Goal: Feedback & Contribution: Contribute content

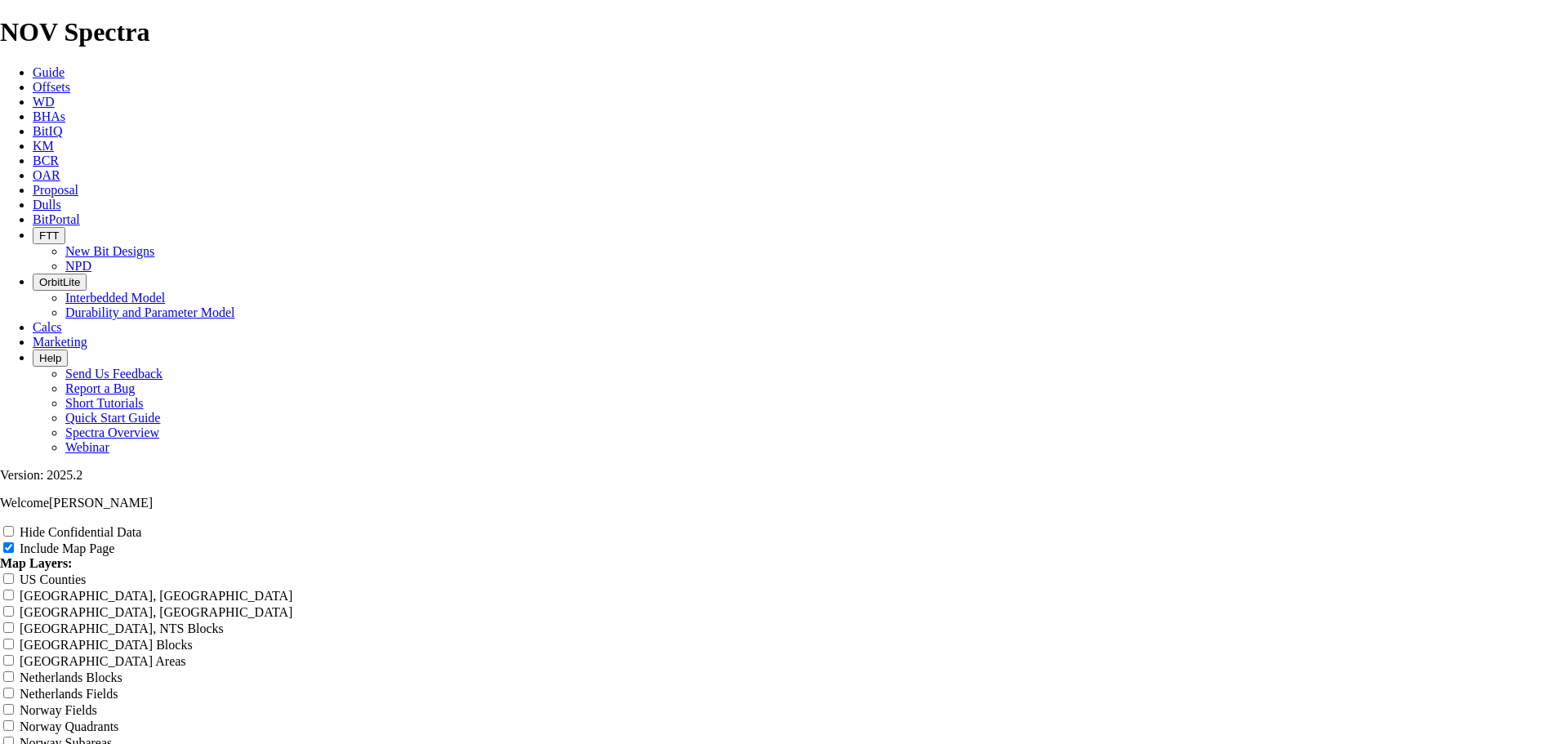
scroll to position [572, 0]
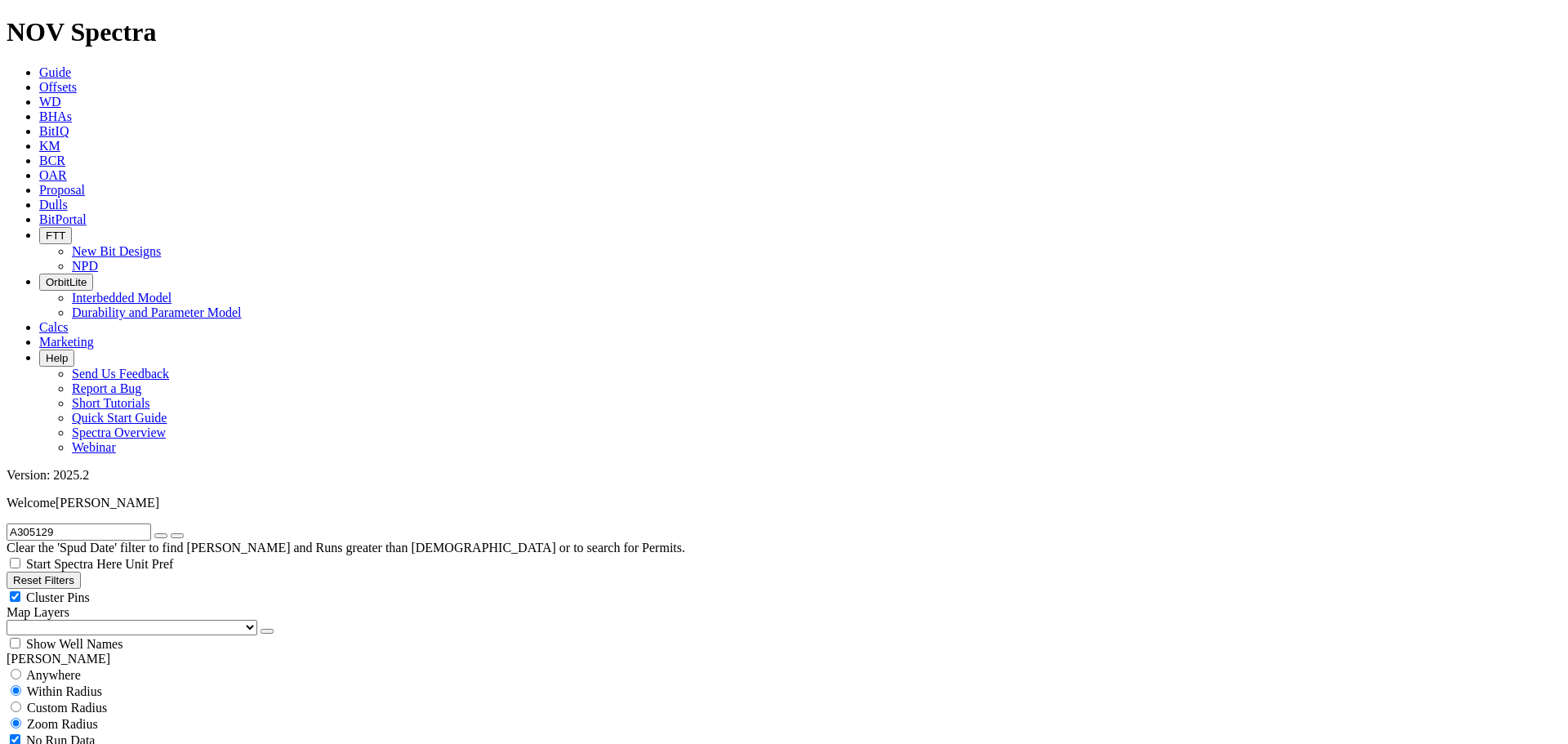
click at [68, 198] on span "Dulls" at bounding box center [53, 204] width 28 height 14
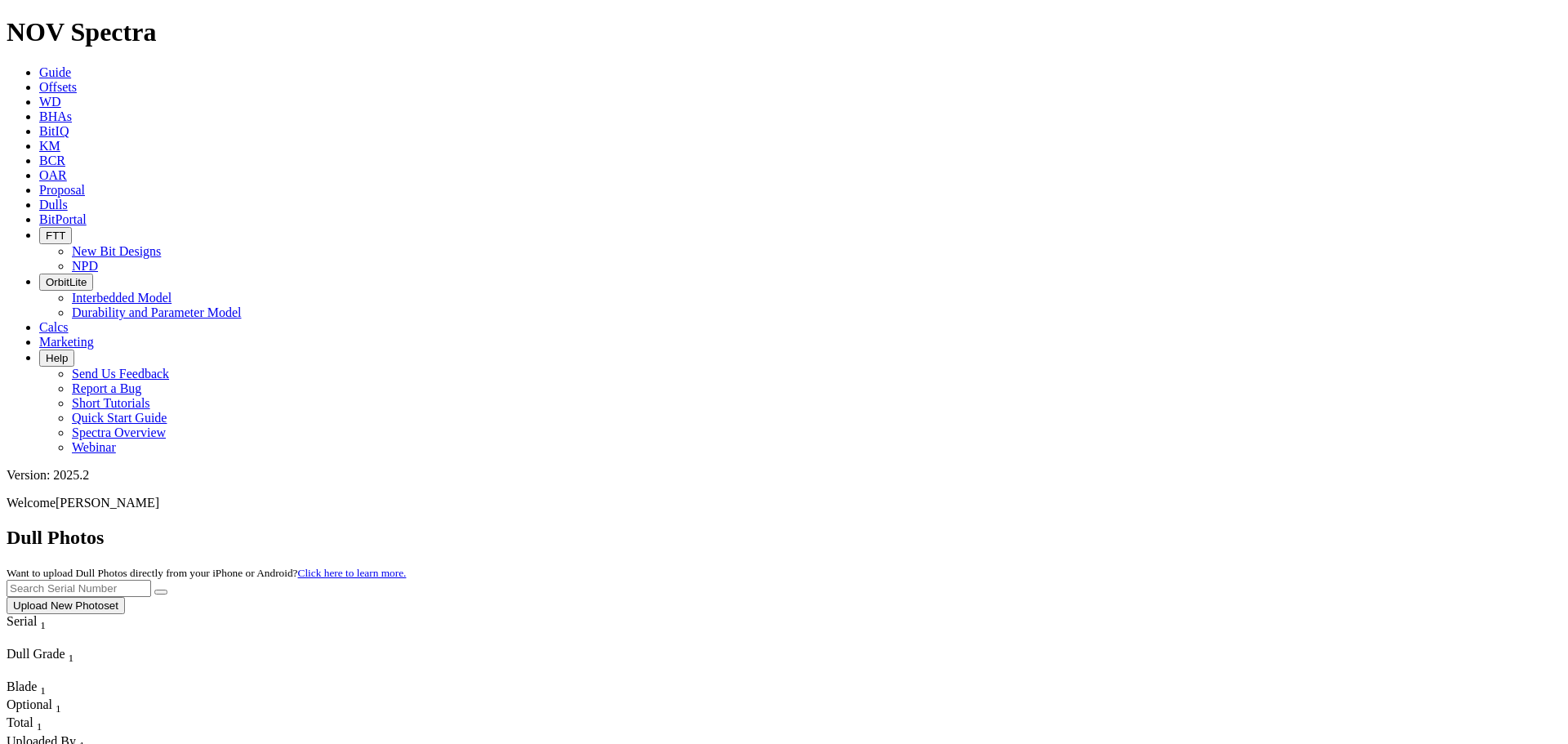
click at [151, 580] on input "text" at bounding box center [79, 588] width 145 height 17
click at [168, 590] on button "submit" at bounding box center [161, 592] width 13 height 5
drag, startPoint x: 1203, startPoint y: 73, endPoint x: 1242, endPoint y: 70, distance: 39.1
click at [151, 580] on input "a305921" at bounding box center [79, 588] width 145 height 17
type input "a305129"
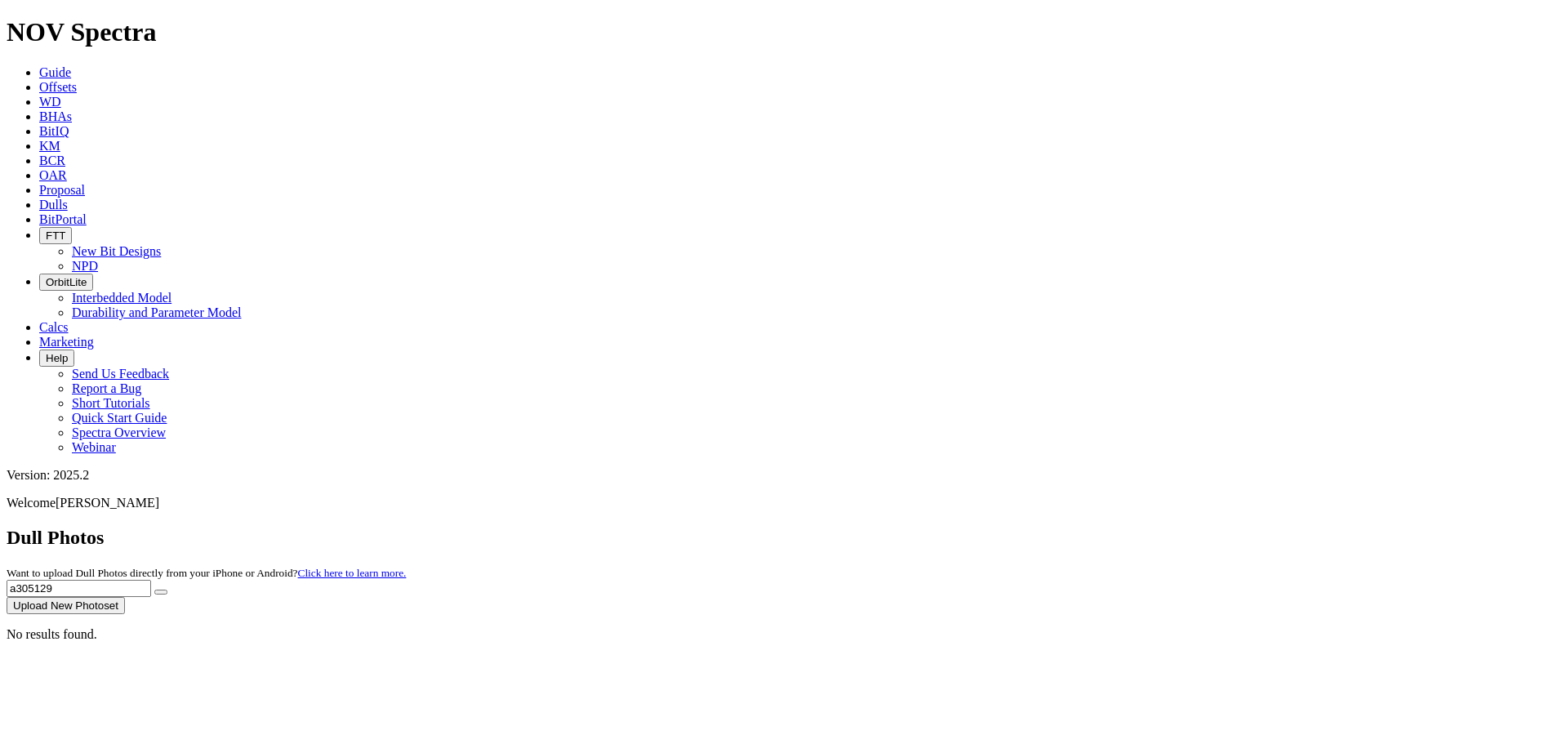
click at [155, 590] on button "submit" at bounding box center [161, 592] width 13 height 5
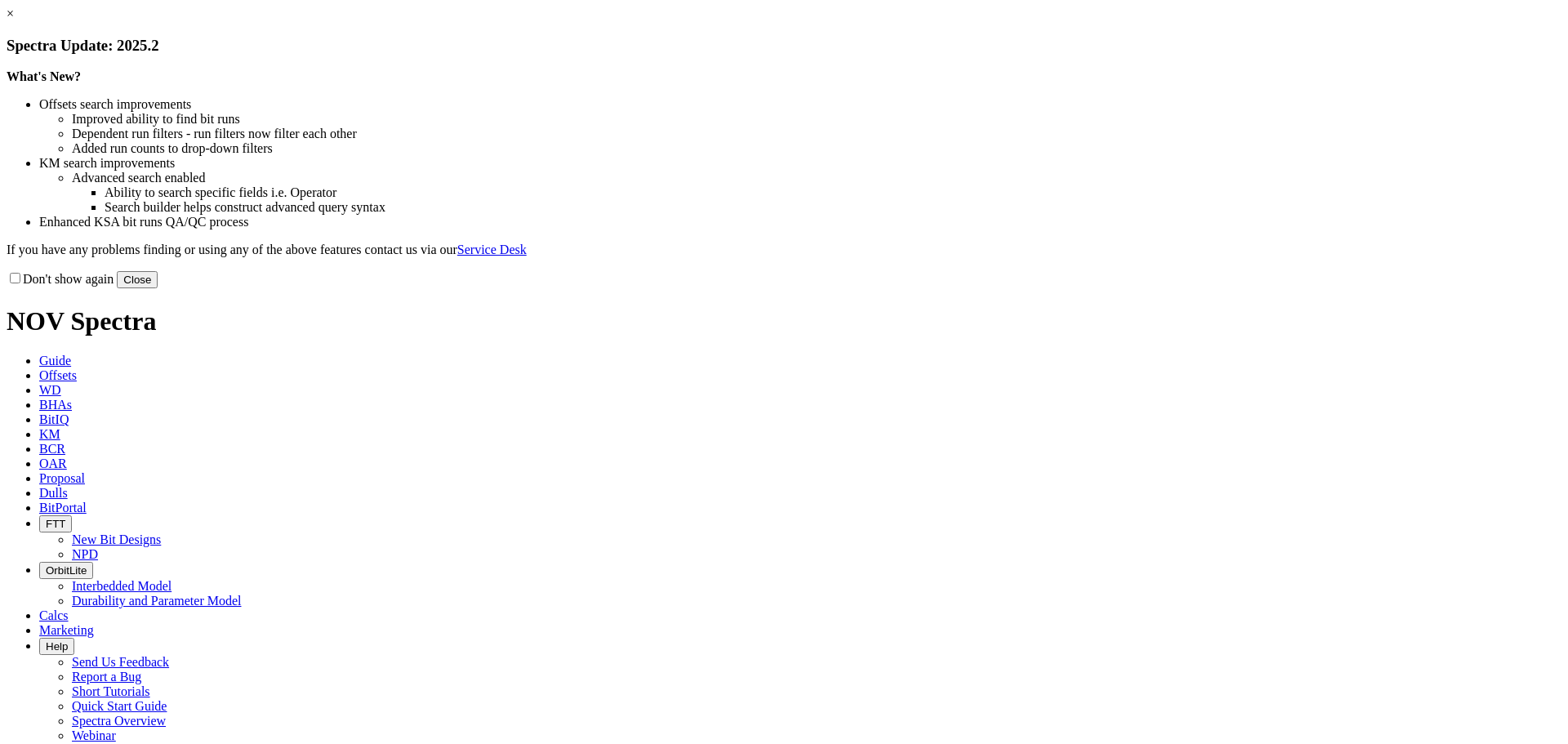
click at [158, 289] on button "Close" at bounding box center [137, 279] width 41 height 17
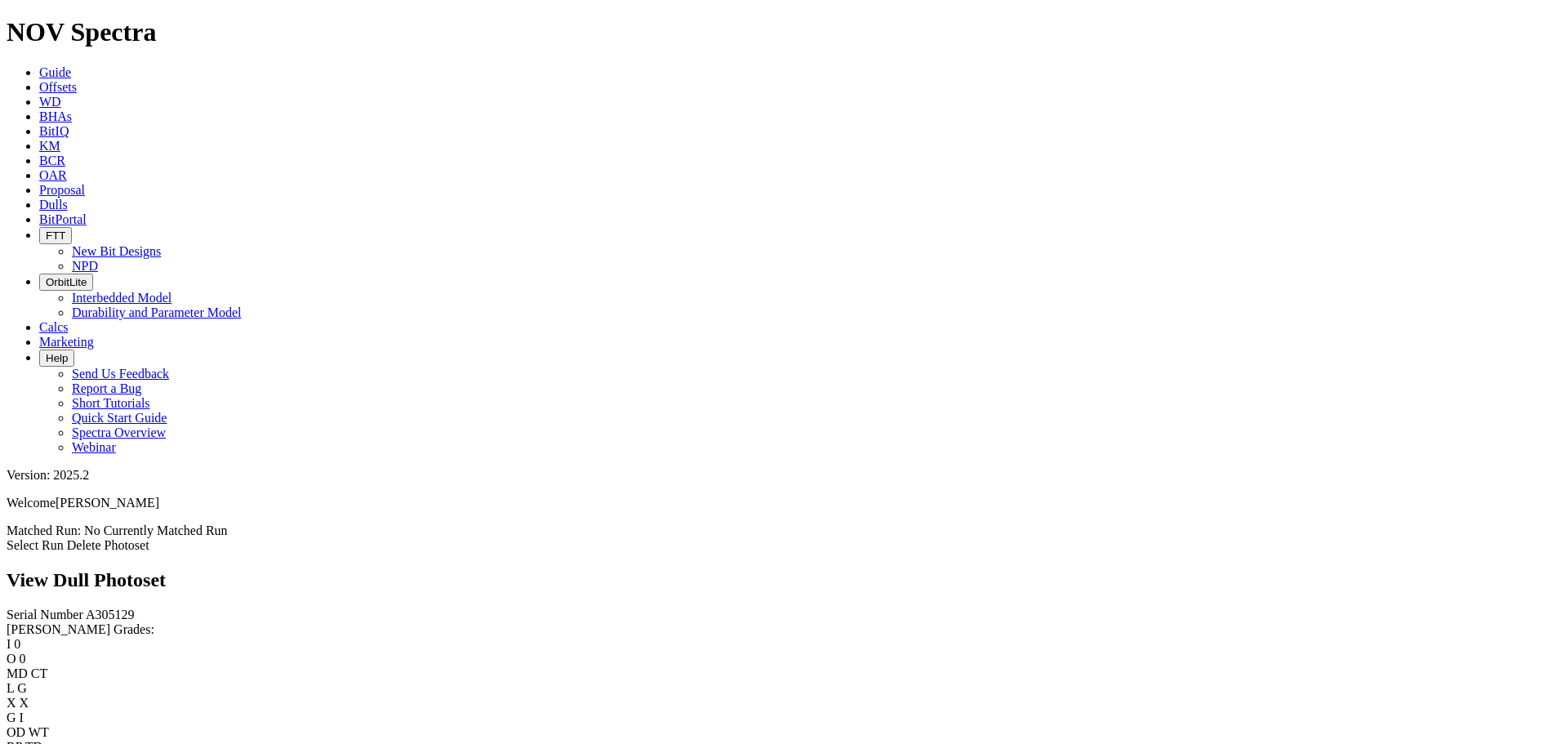
click at [64, 539] on link "Select Run" at bounding box center [35, 545] width 57 height 14
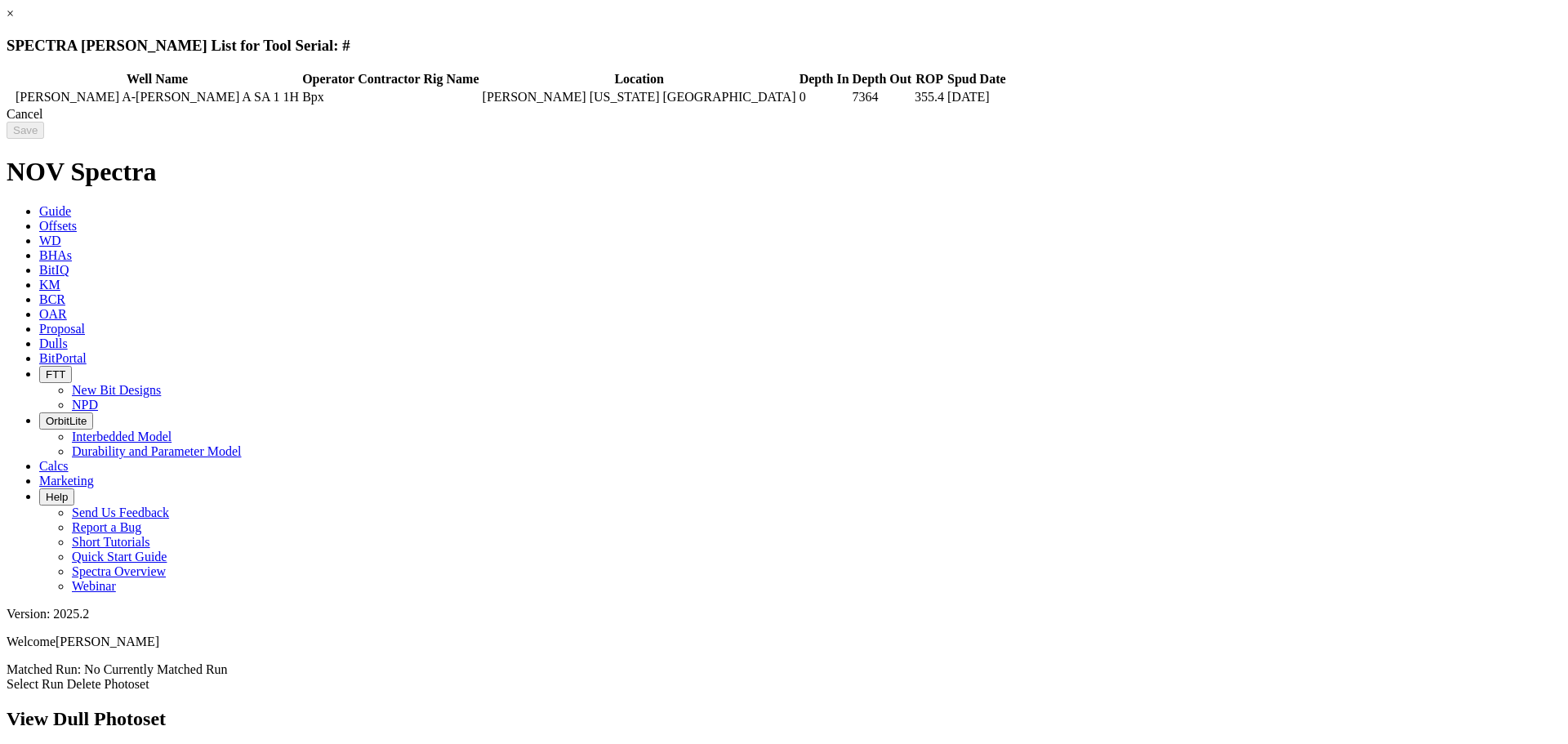
click at [9, 97] on icon at bounding box center [9, 97] width 0 height 0
click at [44, 129] on input "Save" at bounding box center [25, 130] width 38 height 17
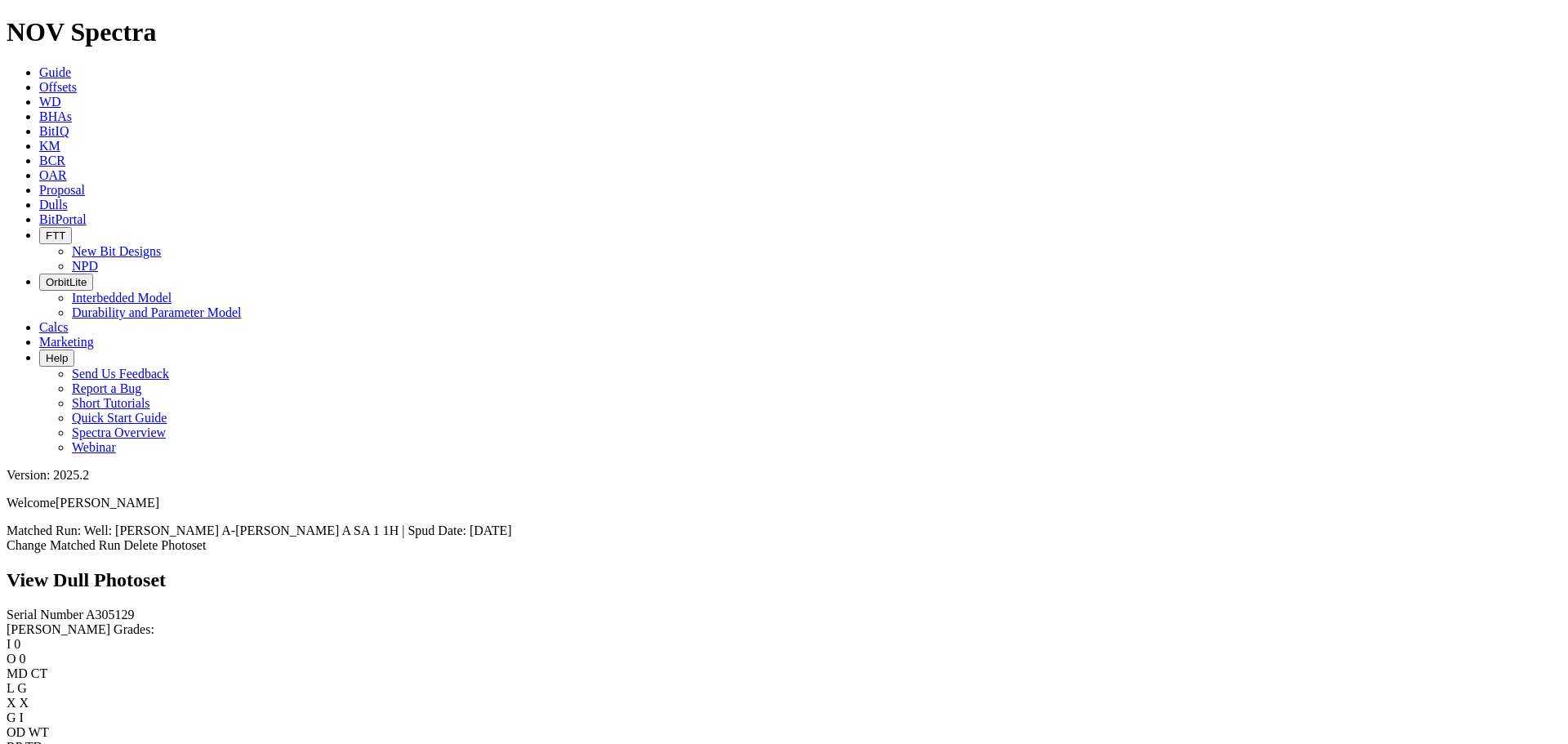
click at [121, 539] on link "Change Matched Run" at bounding box center [63, 545] width 114 height 14
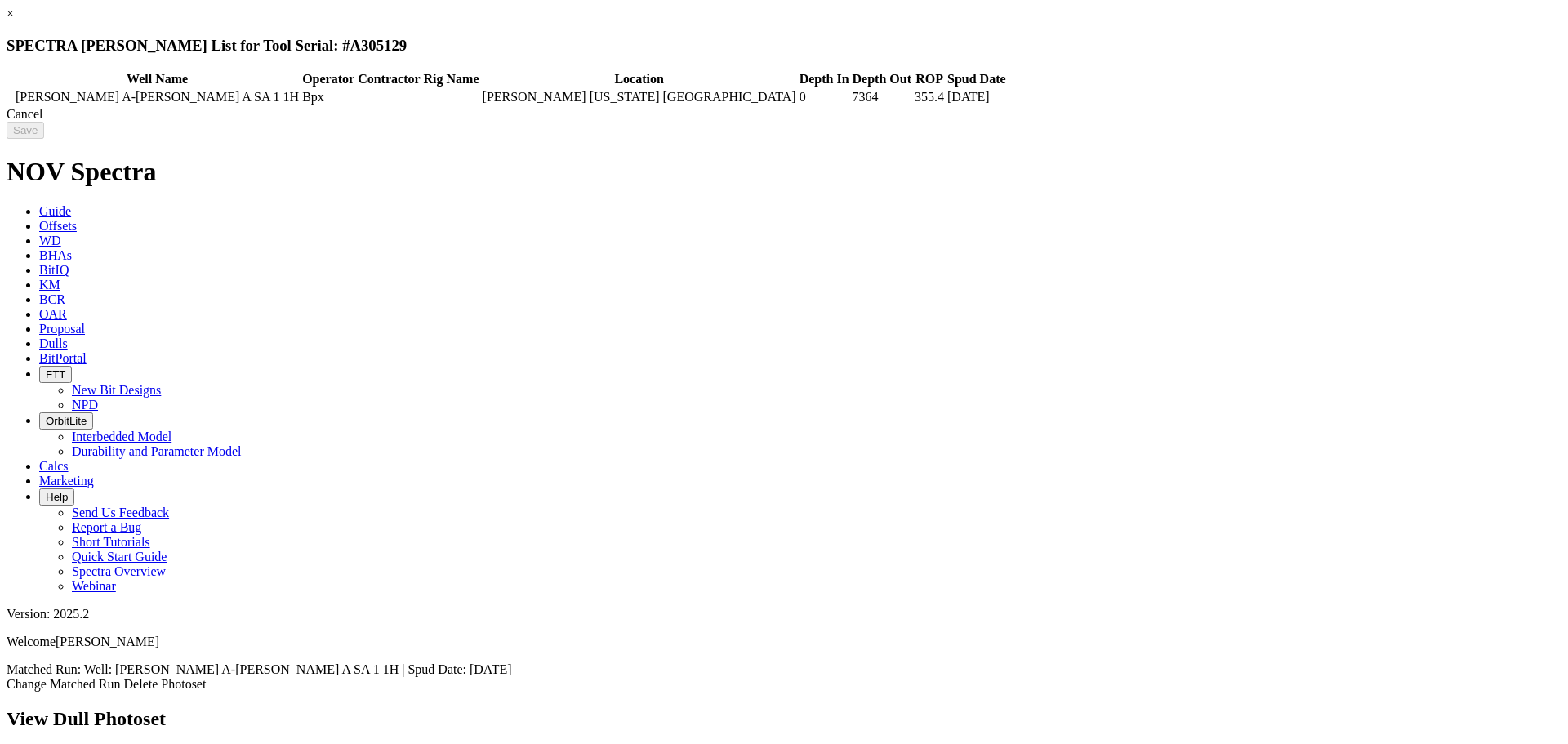
click at [9, 97] on icon at bounding box center [9, 97] width 0 height 0
click at [1225, 122] on div "Cancel" at bounding box center [784, 115] width 1555 height 15
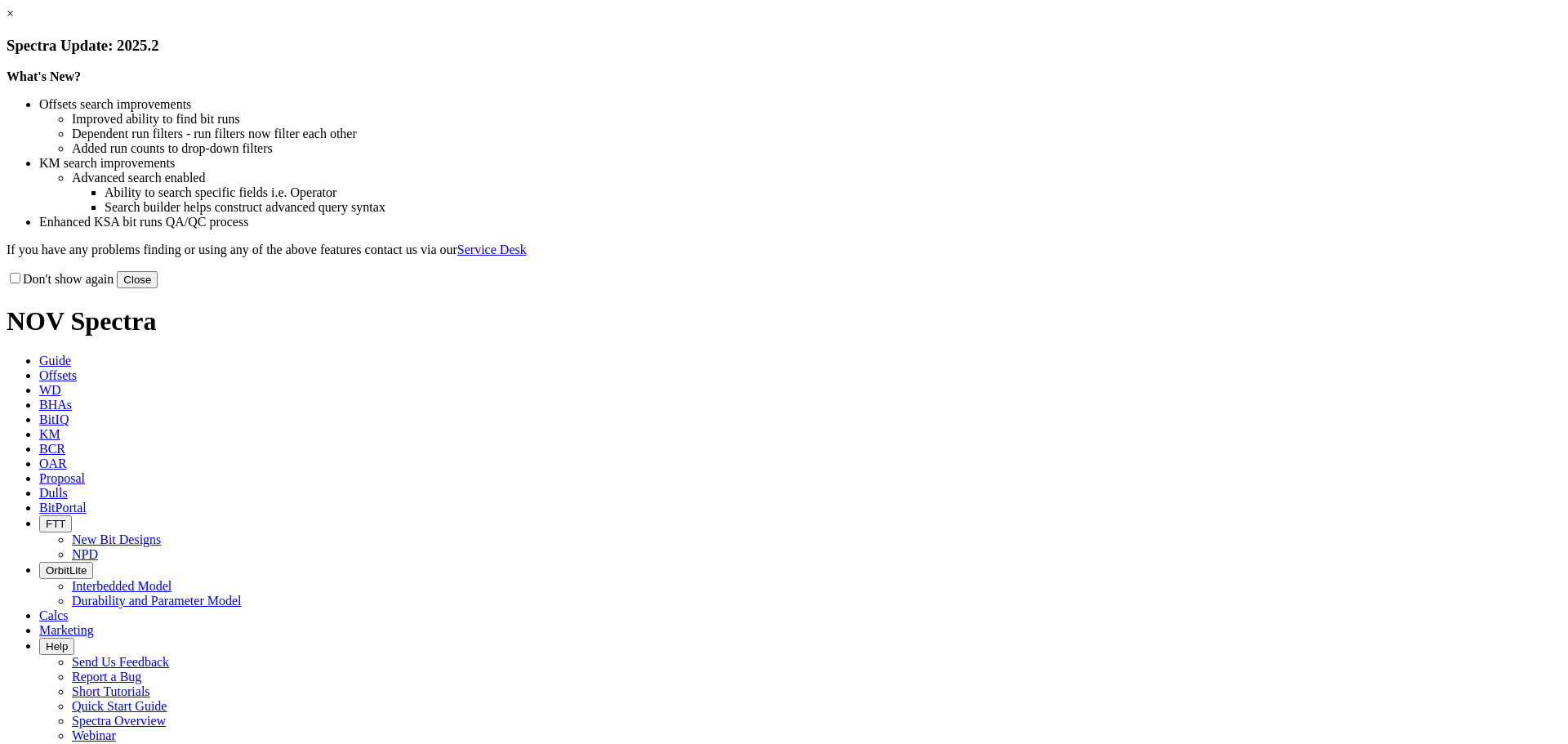
drag, startPoint x: 1098, startPoint y: 448, endPoint x: 1085, endPoint y: 444, distance: 13.6
click at [158, 289] on button "Close" at bounding box center [137, 279] width 41 height 17
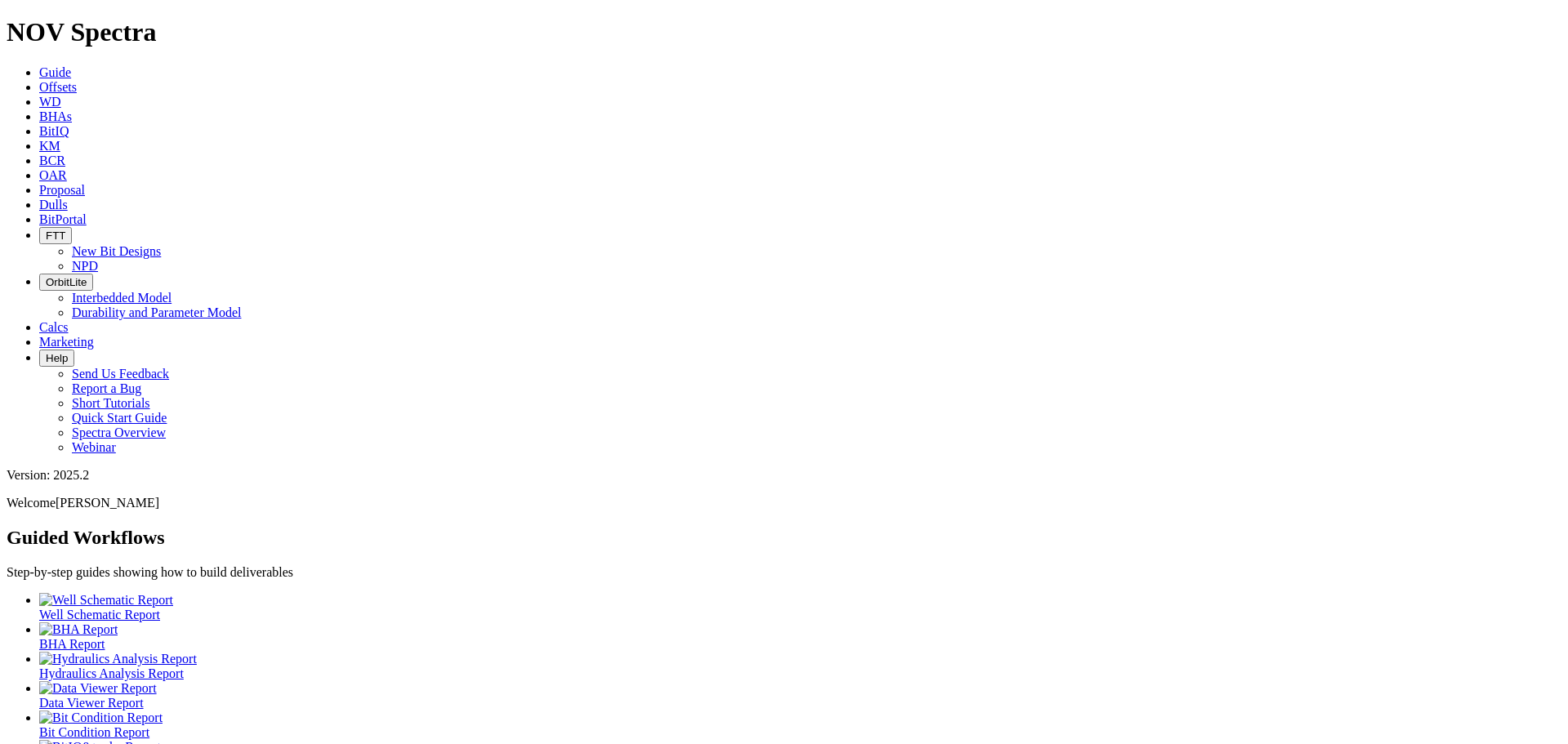
click at [77, 80] on span "Offsets" at bounding box center [58, 86] width 38 height 14
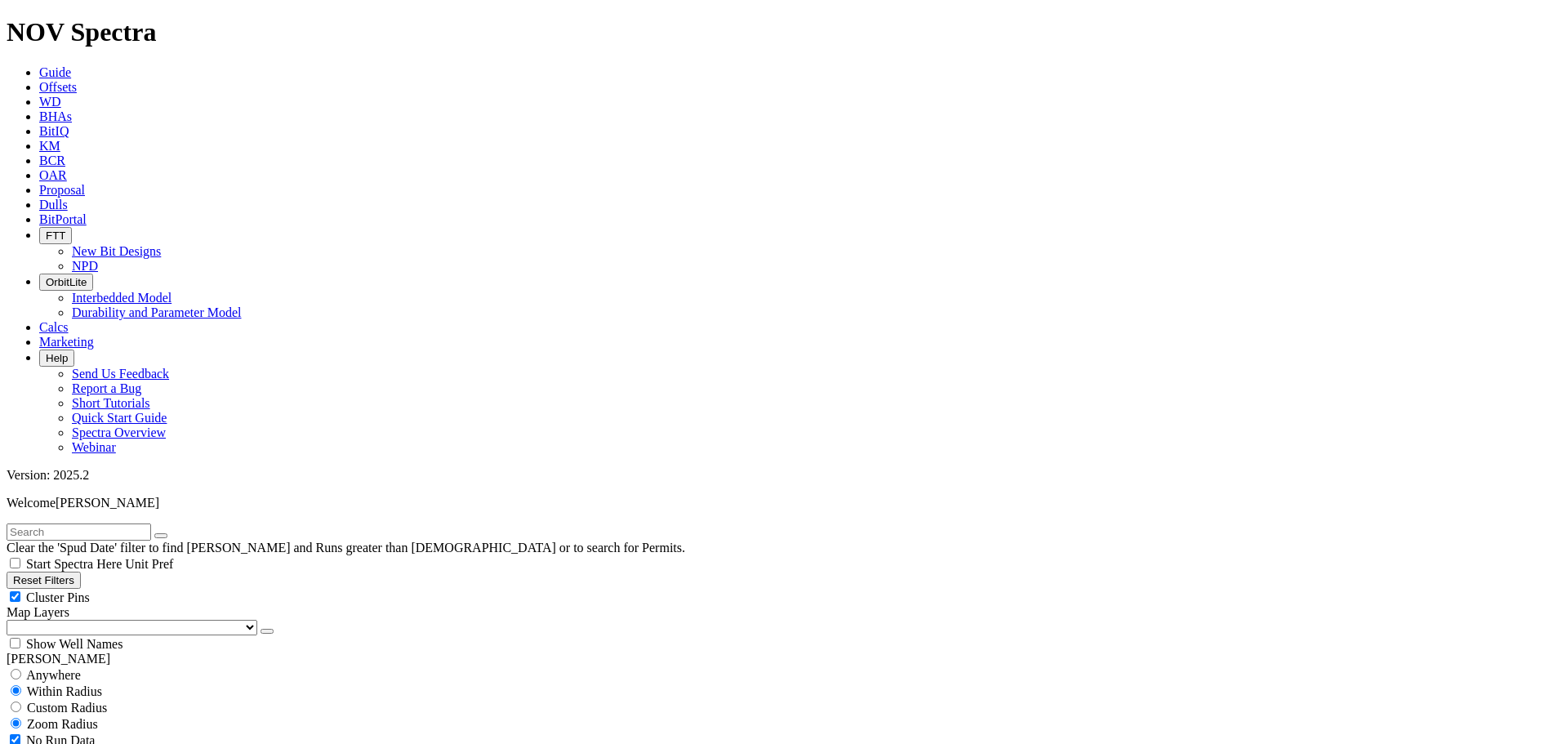
click at [156, 589] on div "Cluster Pins" at bounding box center [784, 597] width 1555 height 16
checkbox input "false"
click at [98, 620] on select "US Counties [GEOGRAPHIC_DATA], [GEOGRAPHIC_DATA] [GEOGRAPHIC_DATA], [GEOGRAPHIC…" at bounding box center [132, 628] width 251 height 16
click at [12, 620] on select "US Counties [GEOGRAPHIC_DATA], [GEOGRAPHIC_DATA] [GEOGRAPHIC_DATA], [GEOGRAPHIC…" at bounding box center [132, 628] width 251 height 16
click at [73, 524] on input "text" at bounding box center [79, 532] width 145 height 17
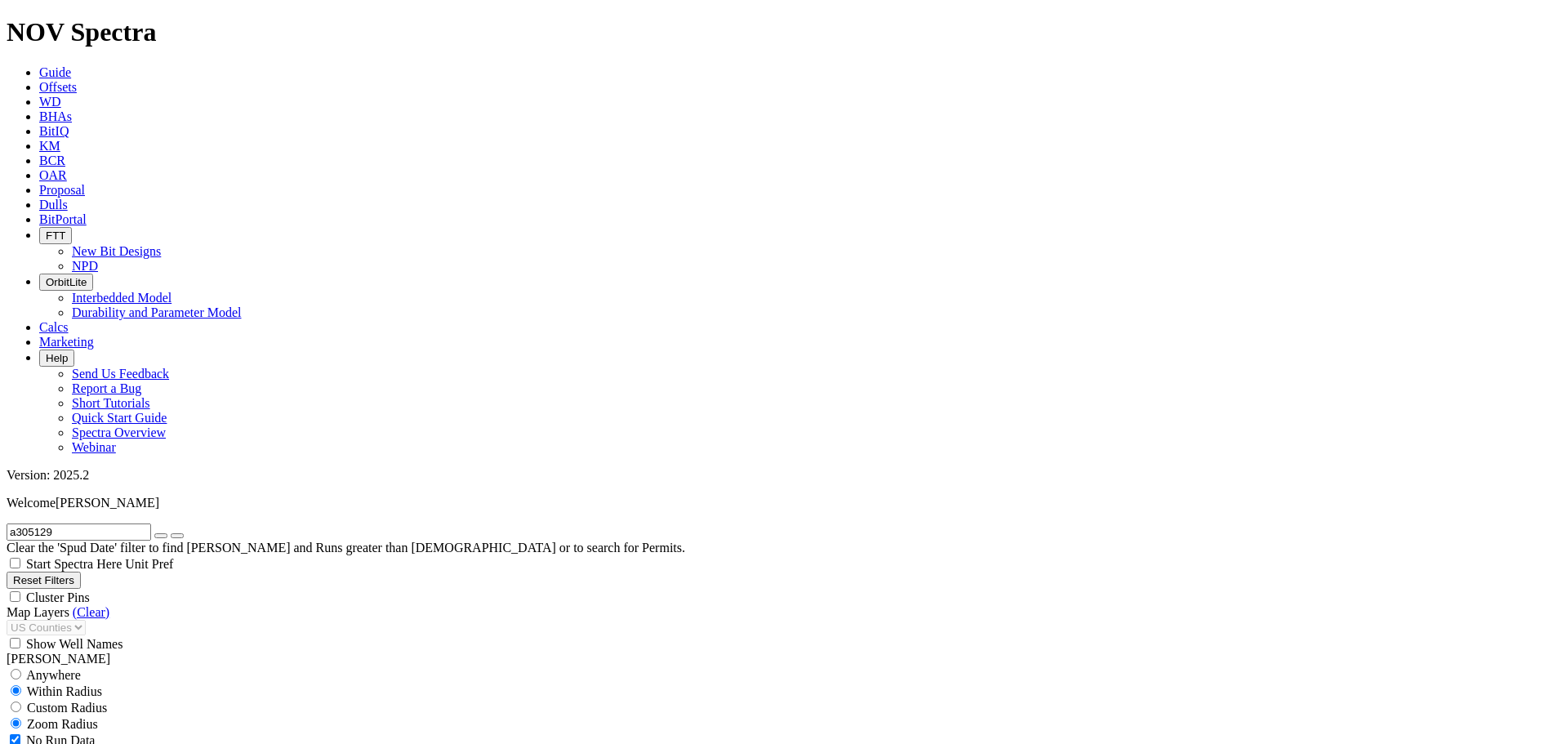
type input "a305129"
click at [170, 533] on button "submit" at bounding box center [177, 535] width 13 height 5
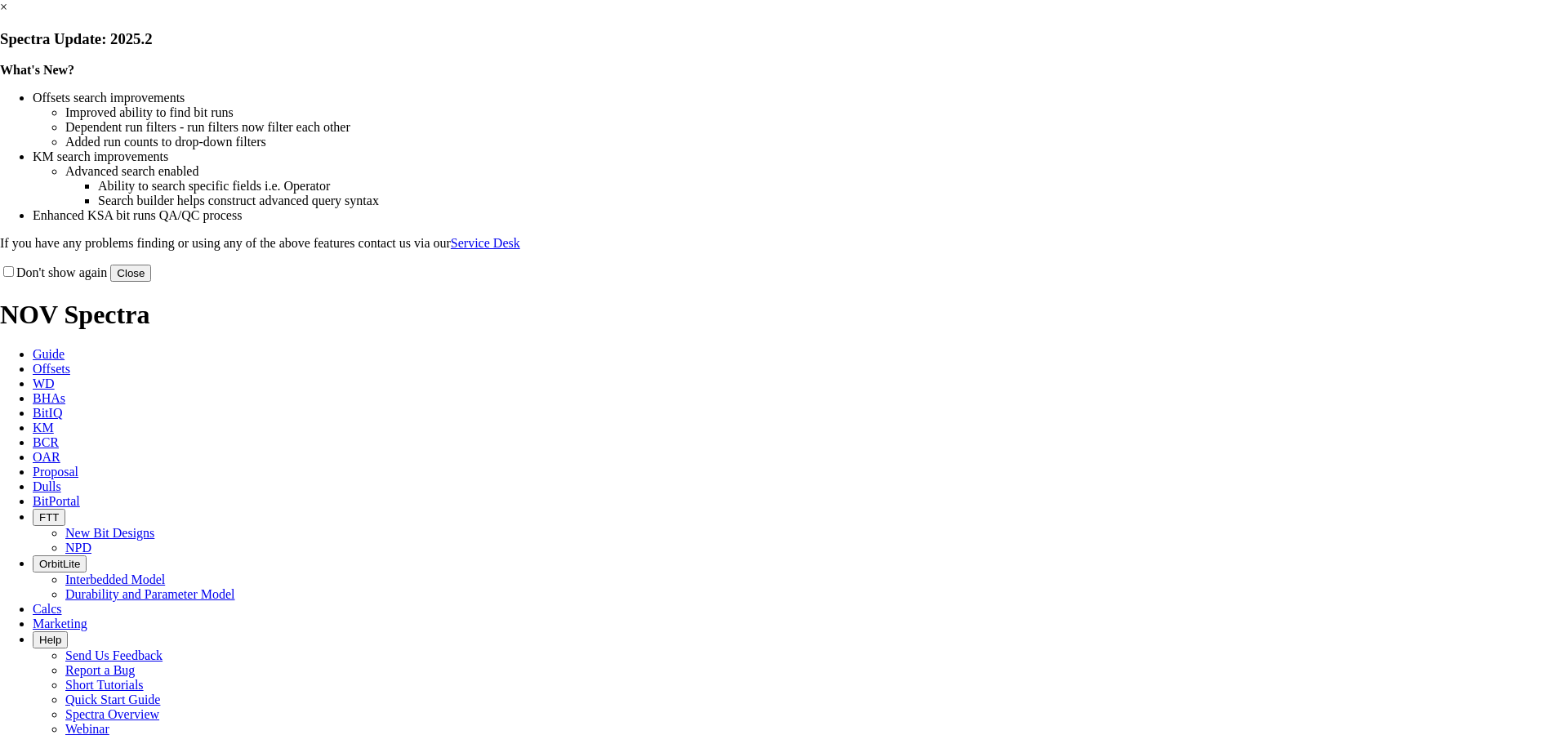
click at [151, 282] on button "Close" at bounding box center [130, 273] width 41 height 17
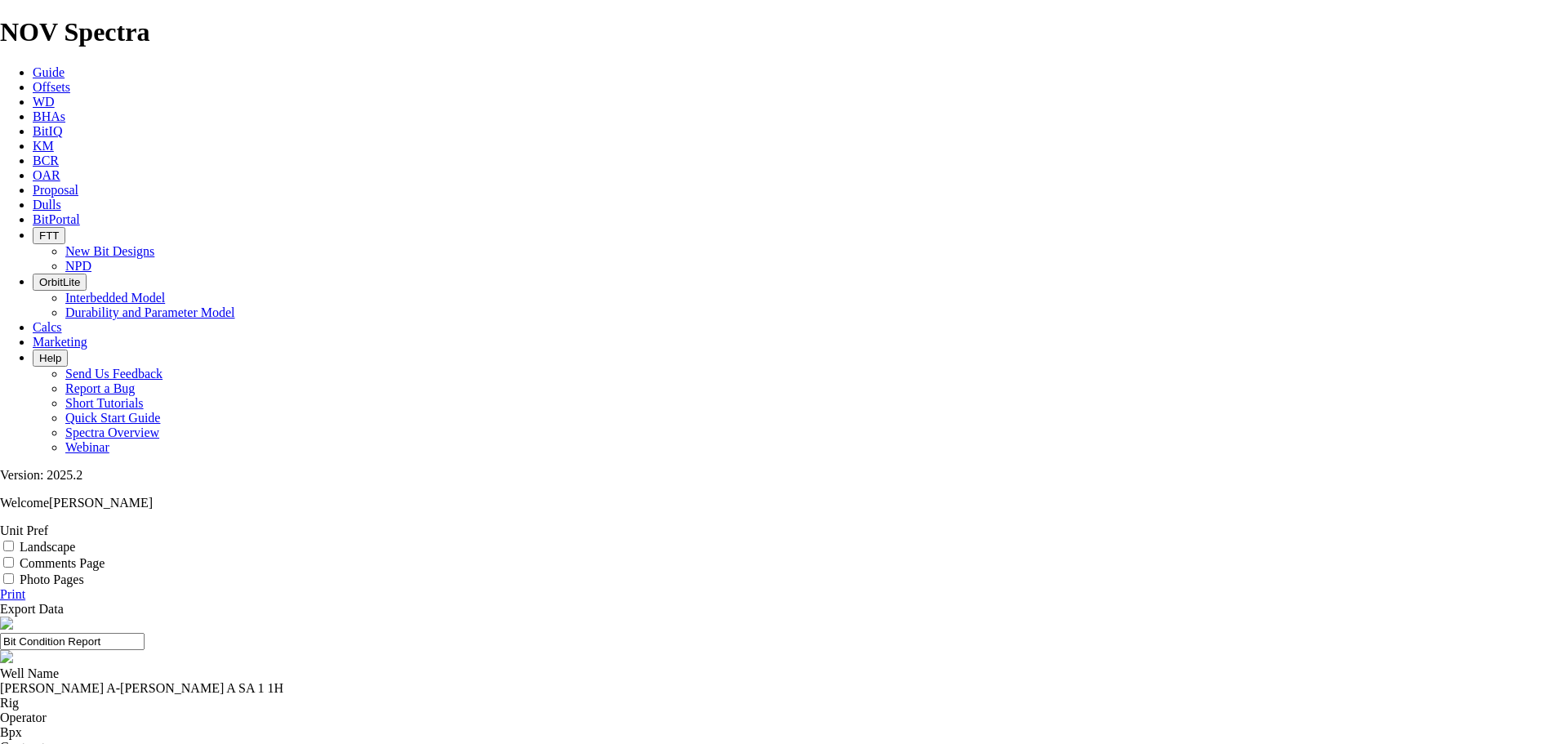
select select "number:1"
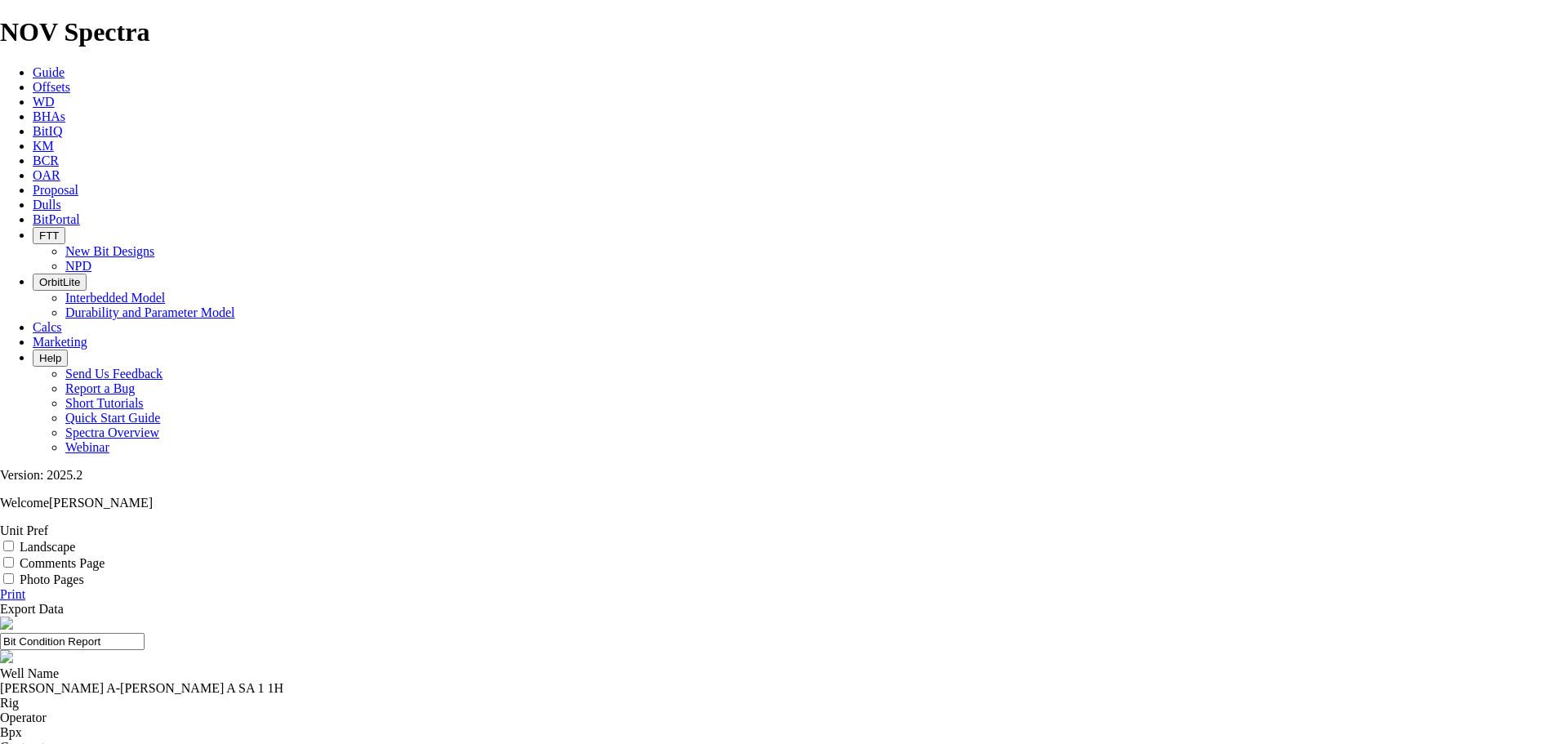
click at [14, 574] on input "Photo Pages" at bounding box center [9, 579] width 11 height 11
checkbox input "true"
drag, startPoint x: 547, startPoint y: 160, endPoint x: 686, endPoint y: 162, distance: 139.0
click at [686, 682] on div "[PERSON_NAME] A-[PERSON_NAME] A SA 1 1H" at bounding box center [784, 689] width 1568 height 15
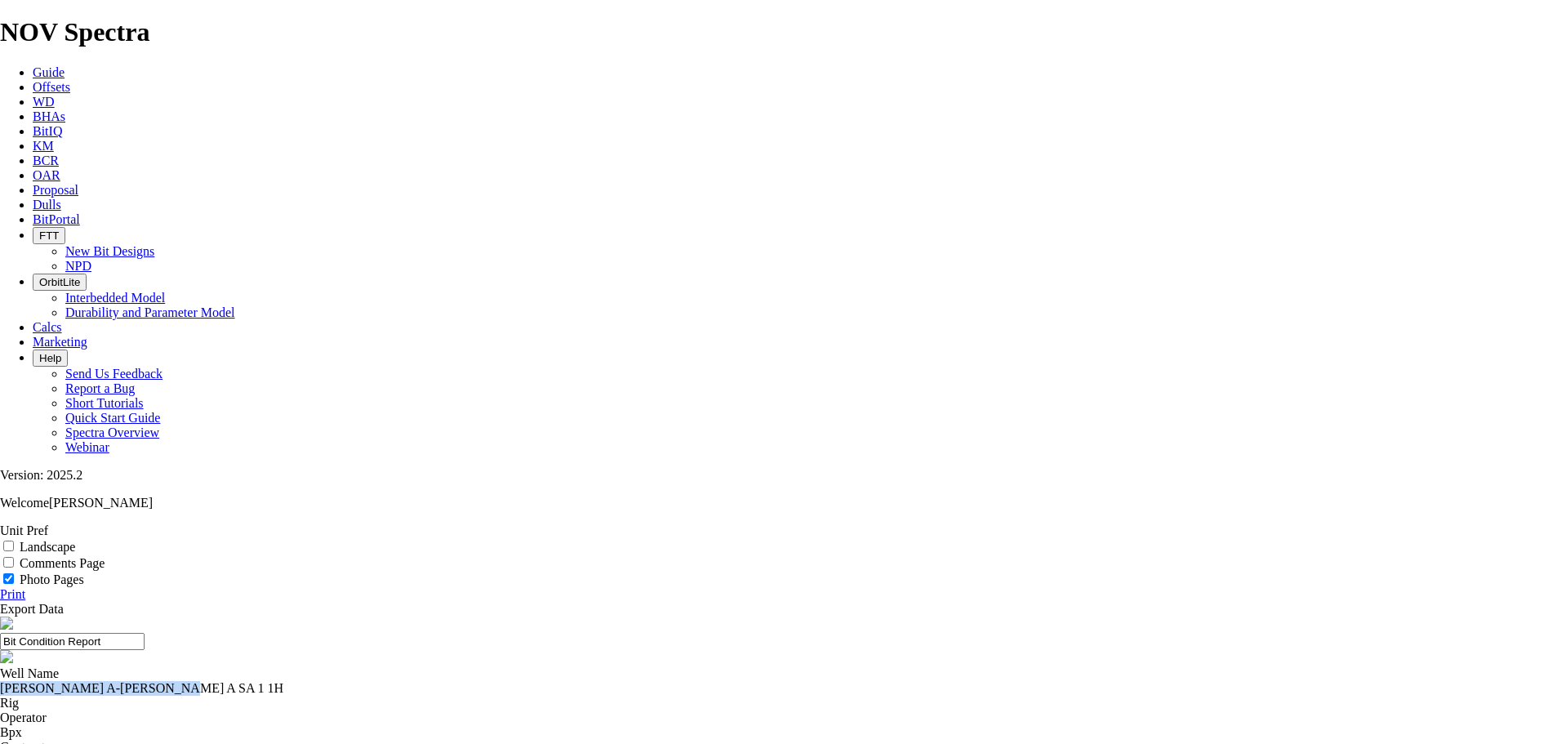
copy div "[PERSON_NAME] A-[PERSON_NAME] A SA 1 1H"
click at [549, 711] on div at bounding box center [784, 711] width 1568 height 0
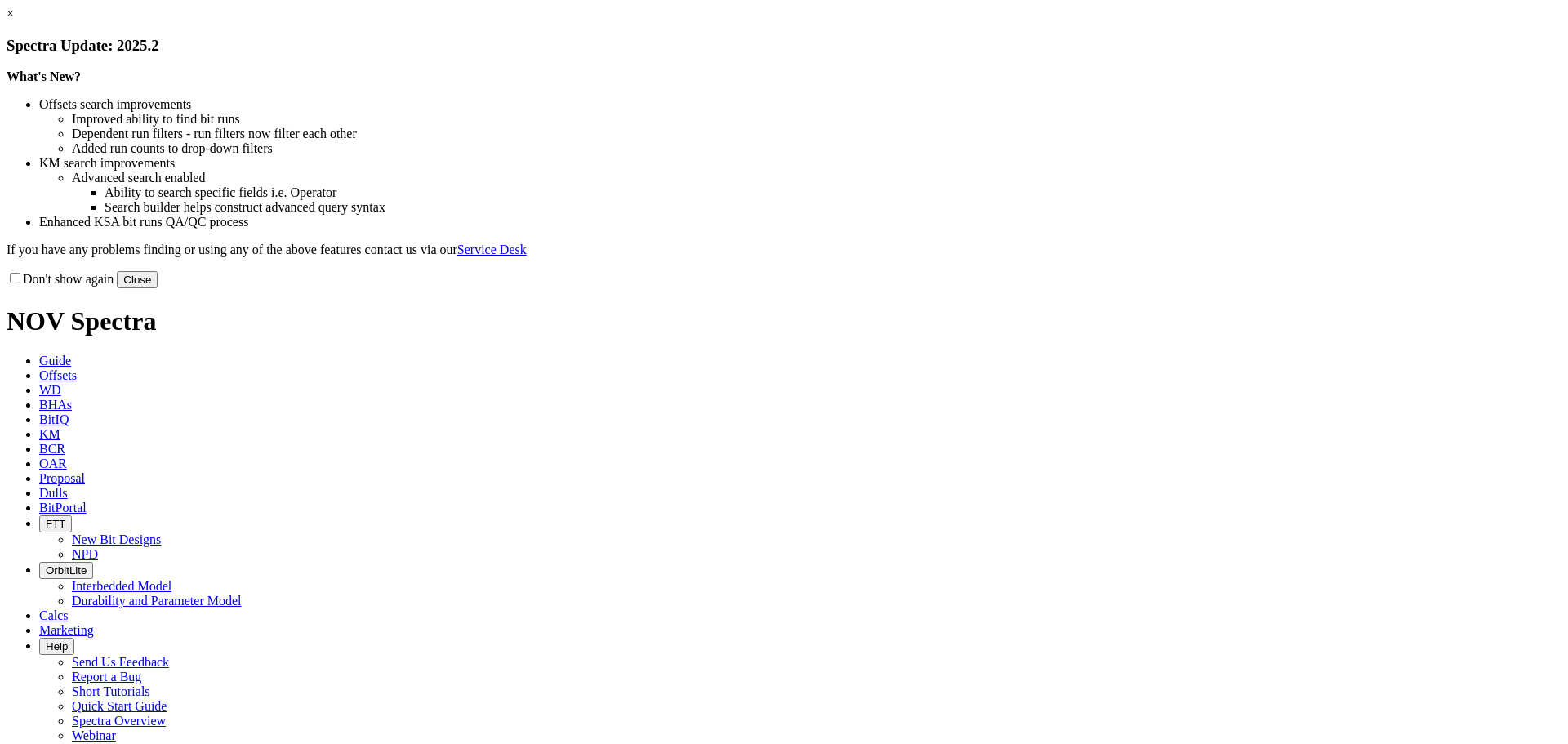
click at [158, 289] on button "Close" at bounding box center [137, 279] width 41 height 17
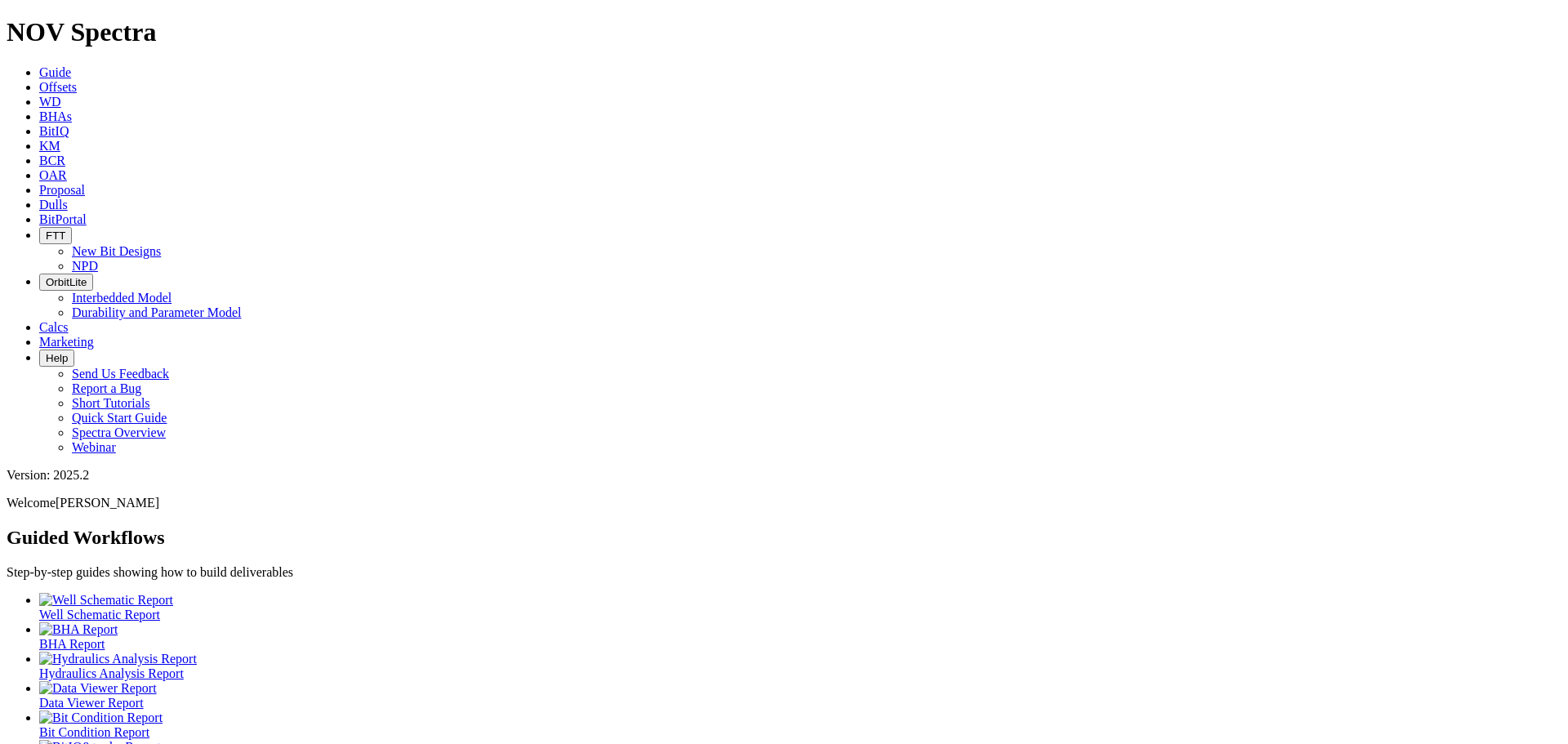
click at [77, 80] on span "Offsets" at bounding box center [58, 86] width 38 height 14
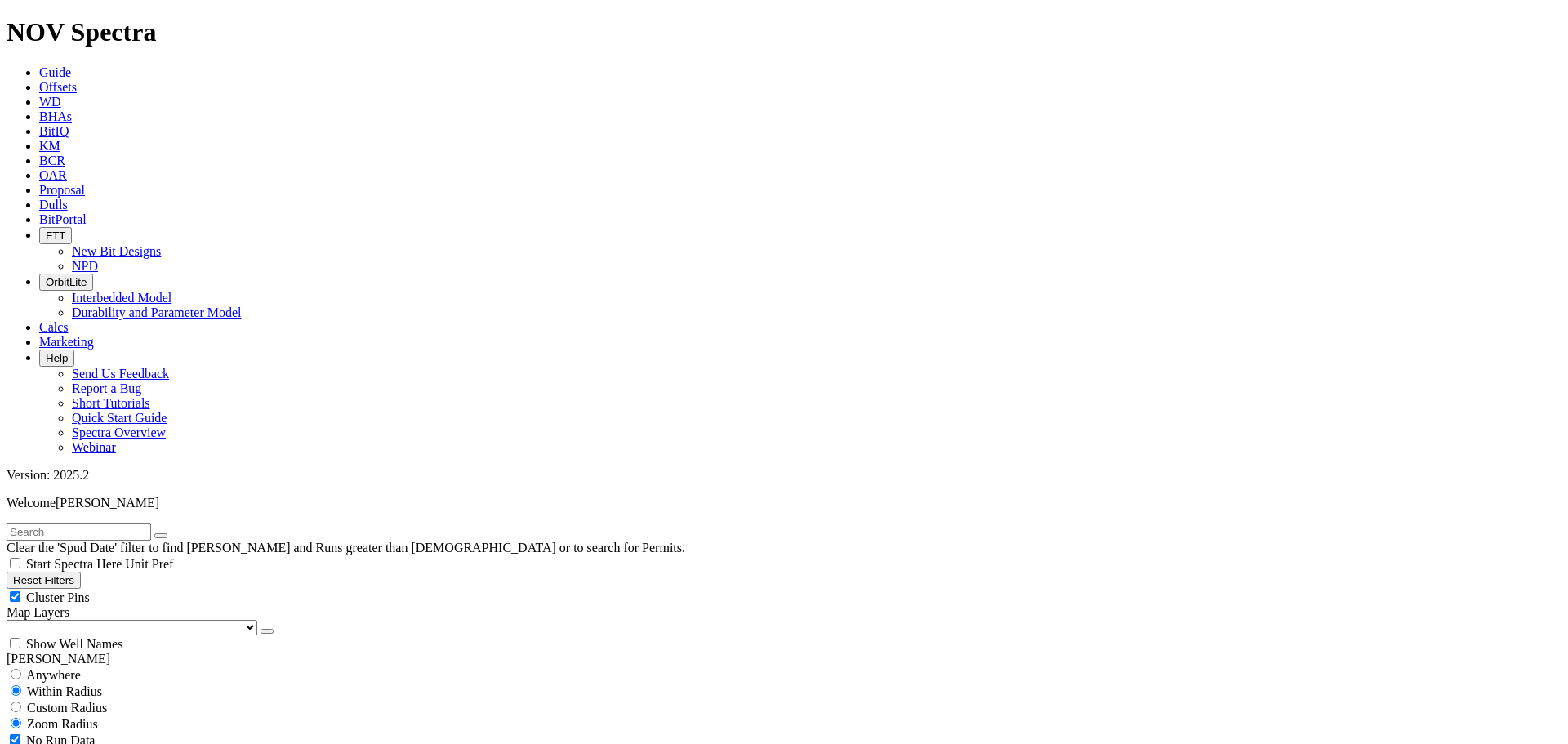
click at [161, 589] on div "Cluster Pins" at bounding box center [784, 597] width 1555 height 16
checkbox input "false"
click at [72, 620] on select "US Counties Alberta, CA Townships British Columbia, CA Townships British Columb…" at bounding box center [132, 628] width 251 height 16
click at [12, 620] on select "US Counties Alberta, CA Townships British Columbia, CA Townships British Columb…" at bounding box center [132, 628] width 251 height 16
click at [66, 524] on input "text" at bounding box center [79, 532] width 145 height 17
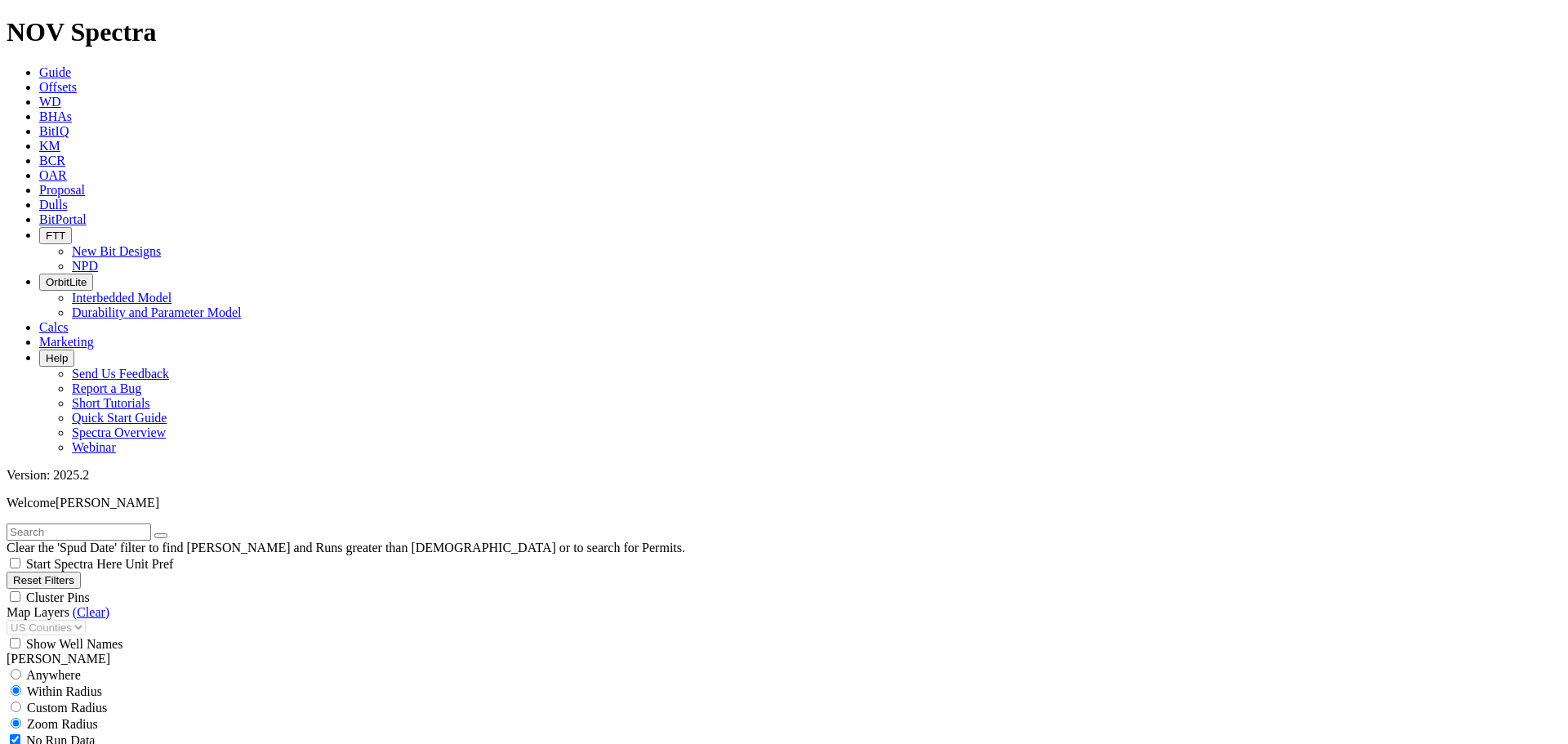
click at [68, 198] on span "Dulls" at bounding box center [53, 204] width 28 height 14
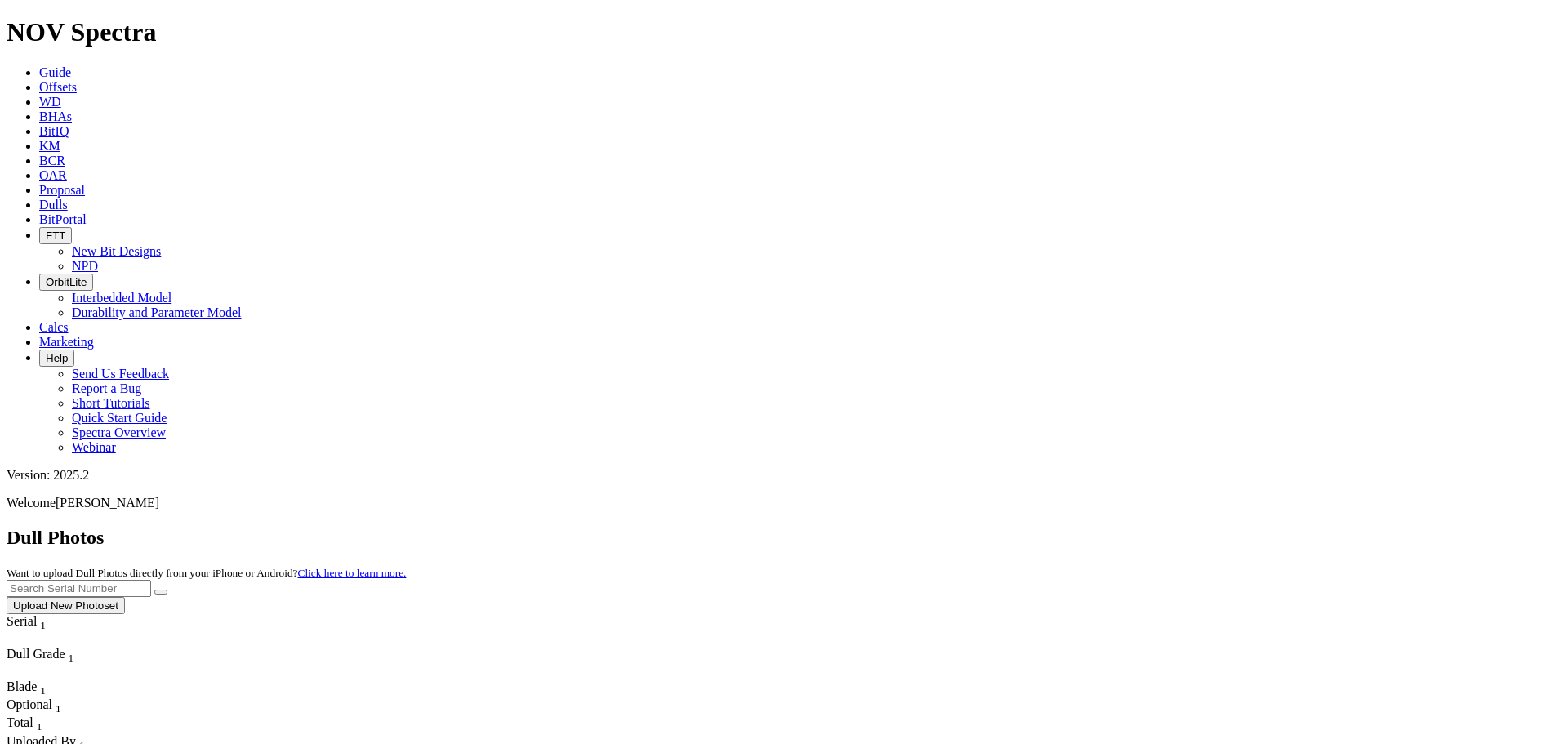
click at [151, 580] on input "text" at bounding box center [79, 588] width 145 height 17
type input "A"
click at [125, 597] on button "Upload New Photoset" at bounding box center [65, 606] width 118 height 17
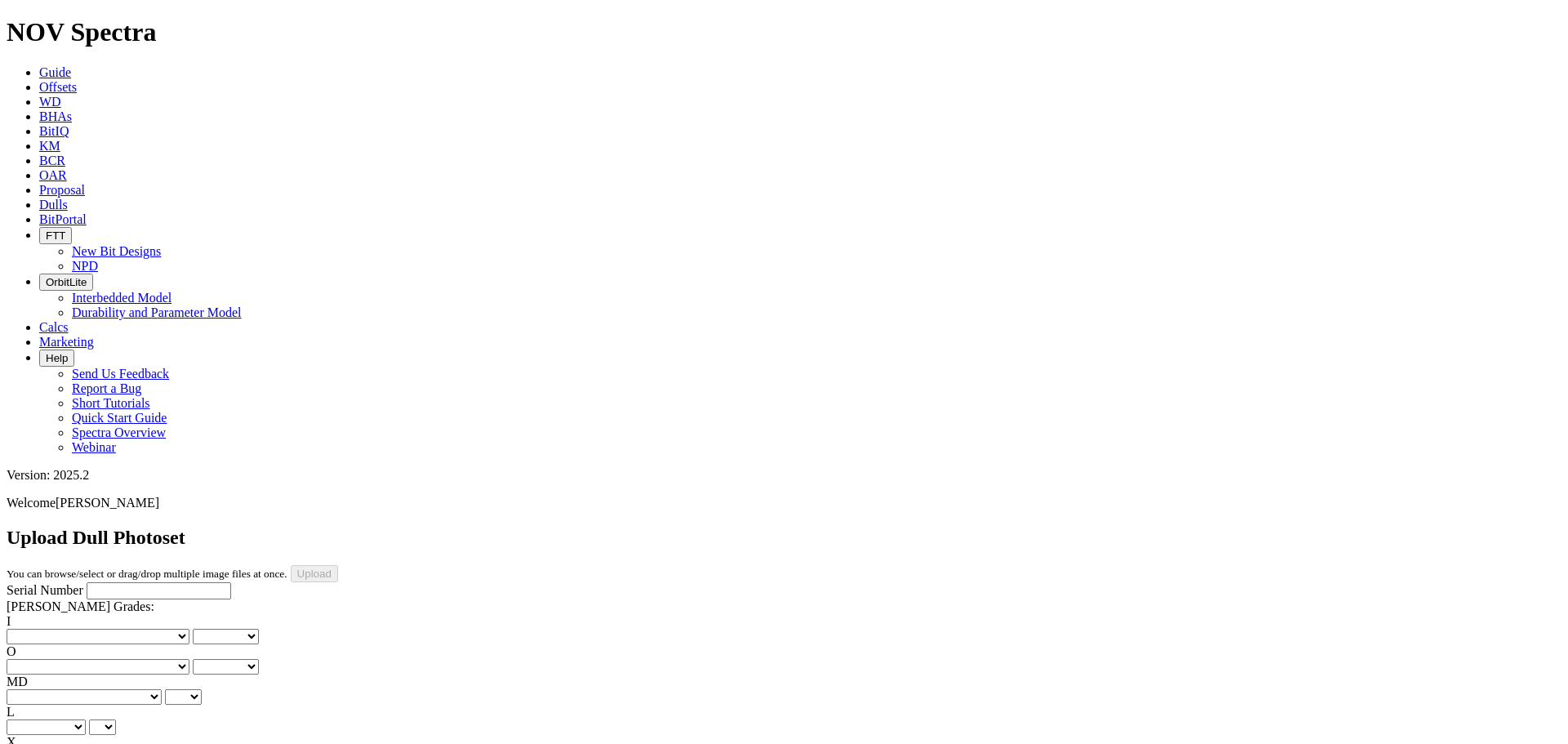
click at [111, 583] on input "Serial Number" at bounding box center [159, 591] width 145 height 17
type input "A305129"
drag, startPoint x: 742, startPoint y: 289, endPoint x: 706, endPoint y: 321, distance: 48.2
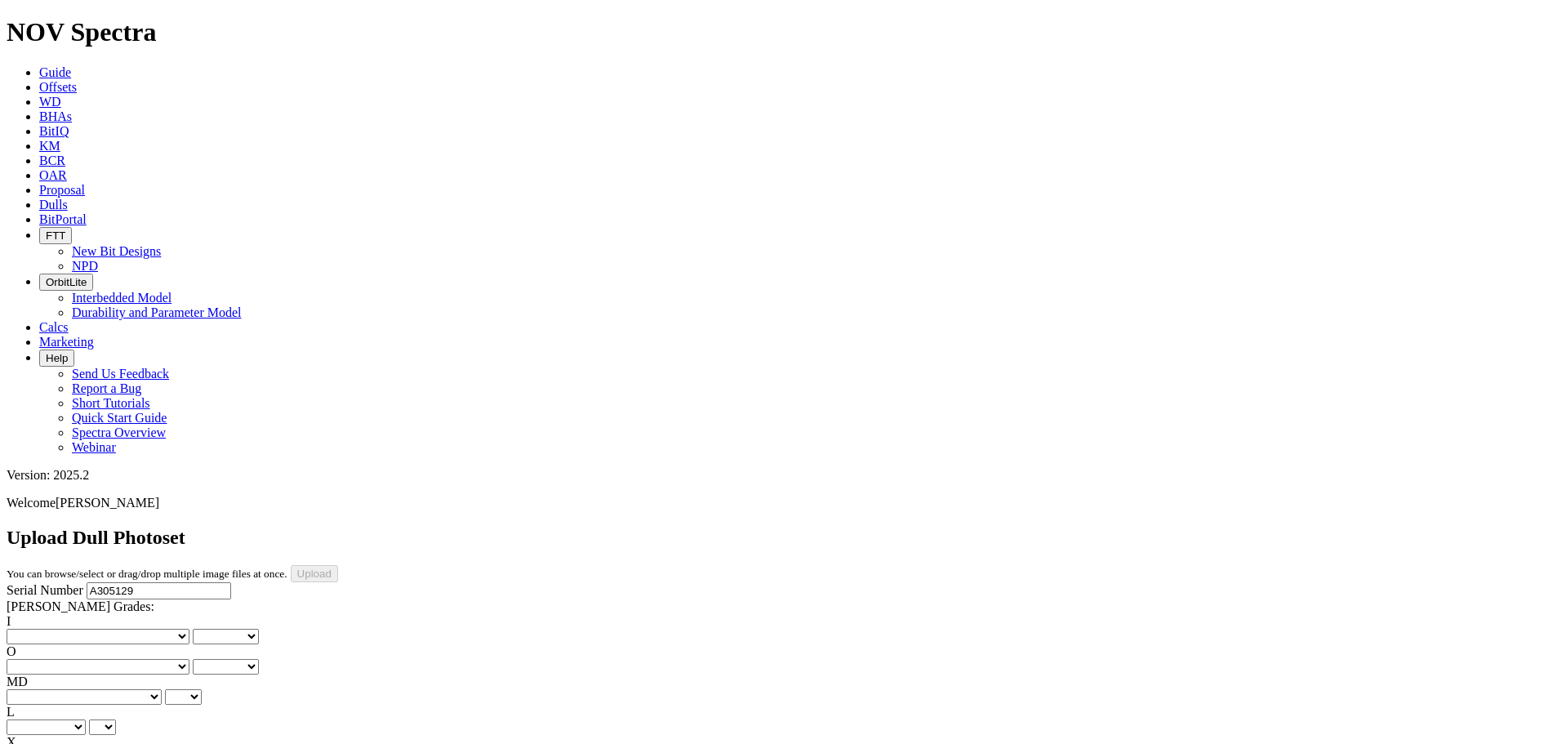
click at [64, 629] on select "No lost, worn or damaged cutters 0 1 2 3 4 5 6 7 8 No diamond table left on any…" at bounding box center [98, 637] width 183 height 16
select select "number:0"
click at [33, 629] on select "No lost, worn or damaged cutters 0 1 2 3 4 5 6 7 8 No diamond table left on any…" at bounding box center [98, 637] width 183 height 16
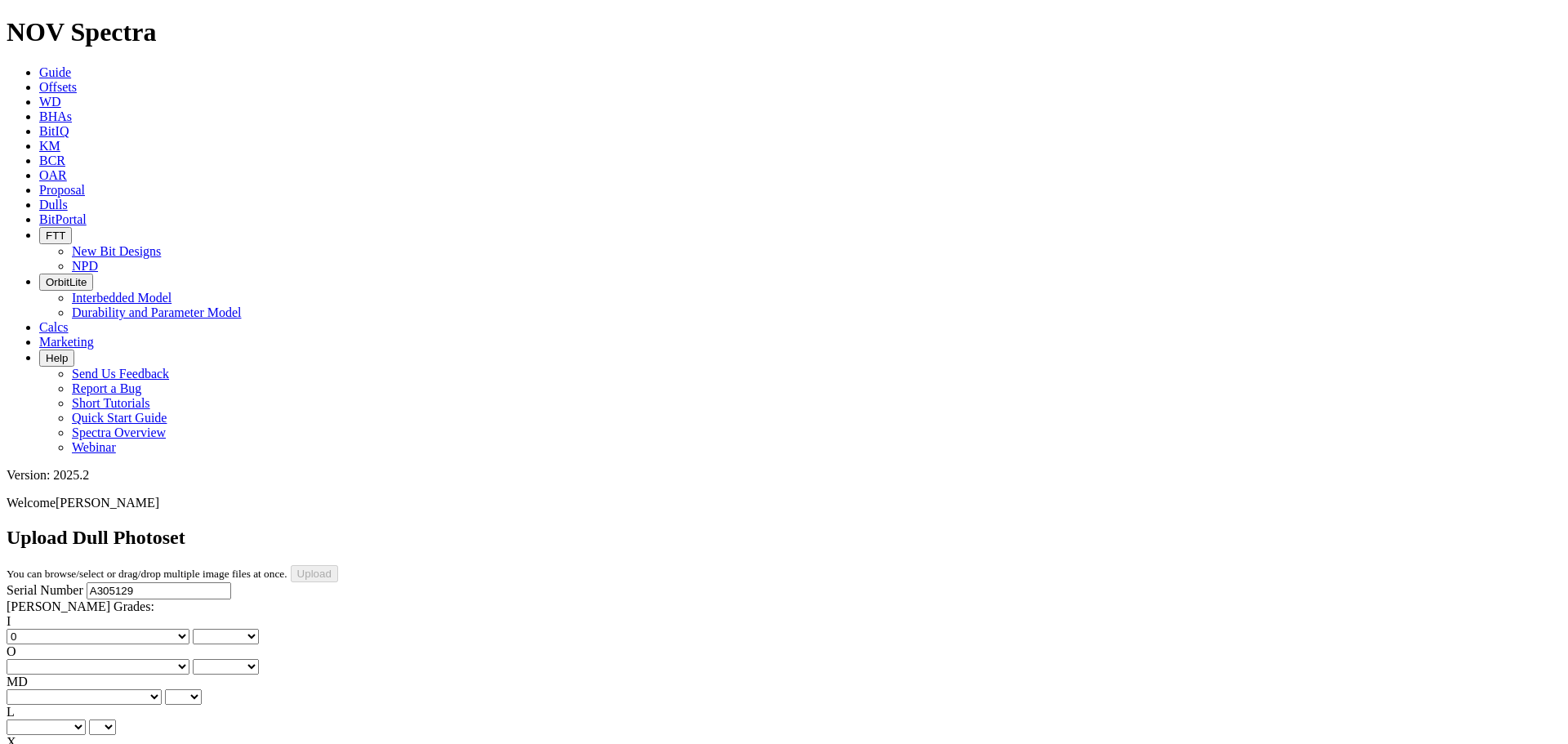
select select "number:0"
click at [147, 660] on select "No lost, worn or damaged cutters 0 1 2 3 4 5 6 7 8 No diamond table left on any…" at bounding box center [98, 667] width 183 height 16
click at [151, 660] on select "No lost, worn or damaged cutters 0 1 2 3 4 5 6 7 8 No diamond table left on any…" at bounding box center [98, 667] width 183 height 16
select select "number:0"
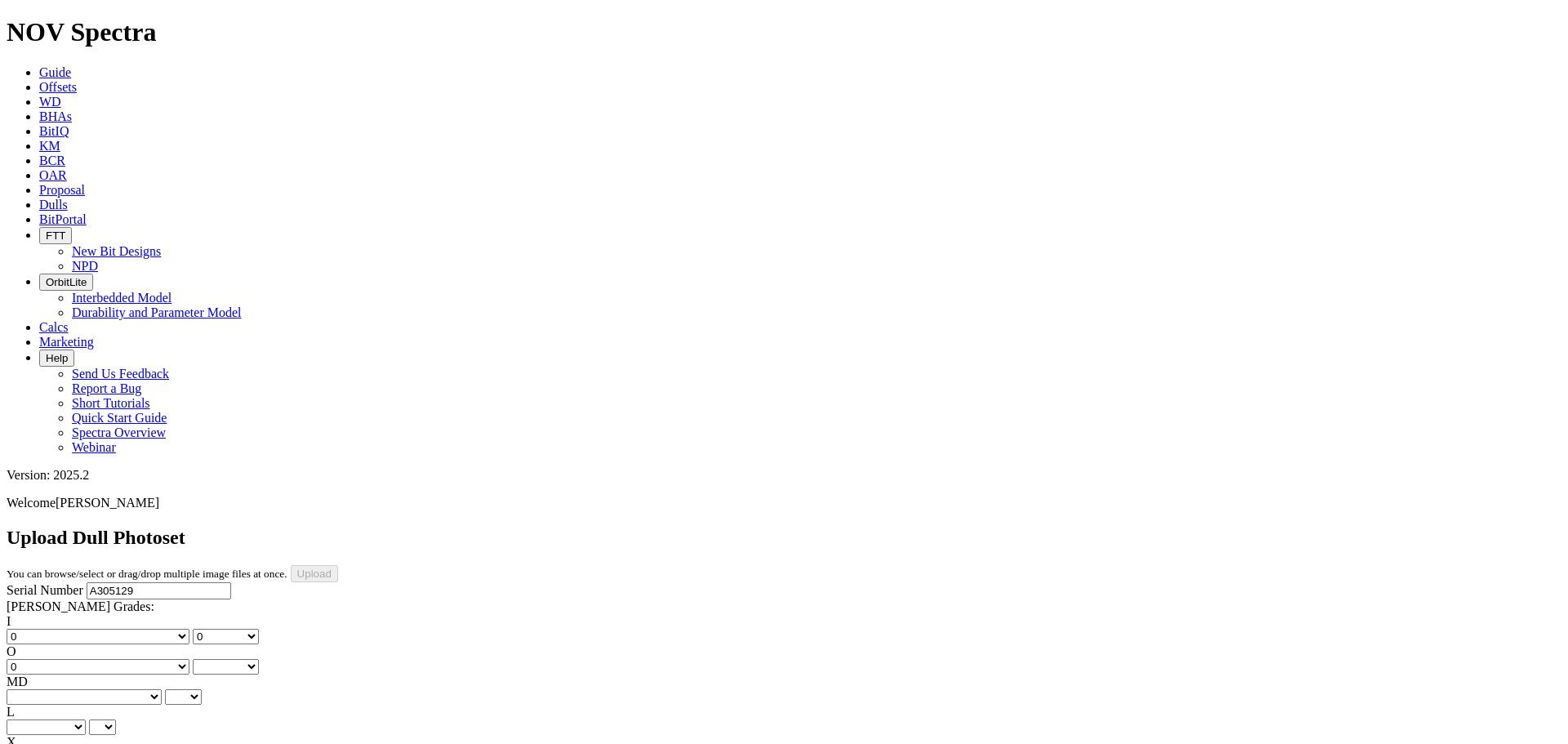
click at [116, 660] on select "No lost, worn or damaged cutters 0 1 2 3 4 5 6 7 8 No diamond table left on any…" at bounding box center [98, 667] width 183 height 16
select select "number:0"
click at [71, 690] on select "BF - Bond Failure BT - Broken Teeth/Cutters BU - Balled Up Bit CR - Cored CT - …" at bounding box center [83, 697] width 155 height 16
select select "string:CT"
click at [33, 690] on select "BF - Bond Failure BT - Broken Teeth/Cutters BU - Balled Up Bit CR - Cored CT - …" at bounding box center [83, 697] width 155 height 16
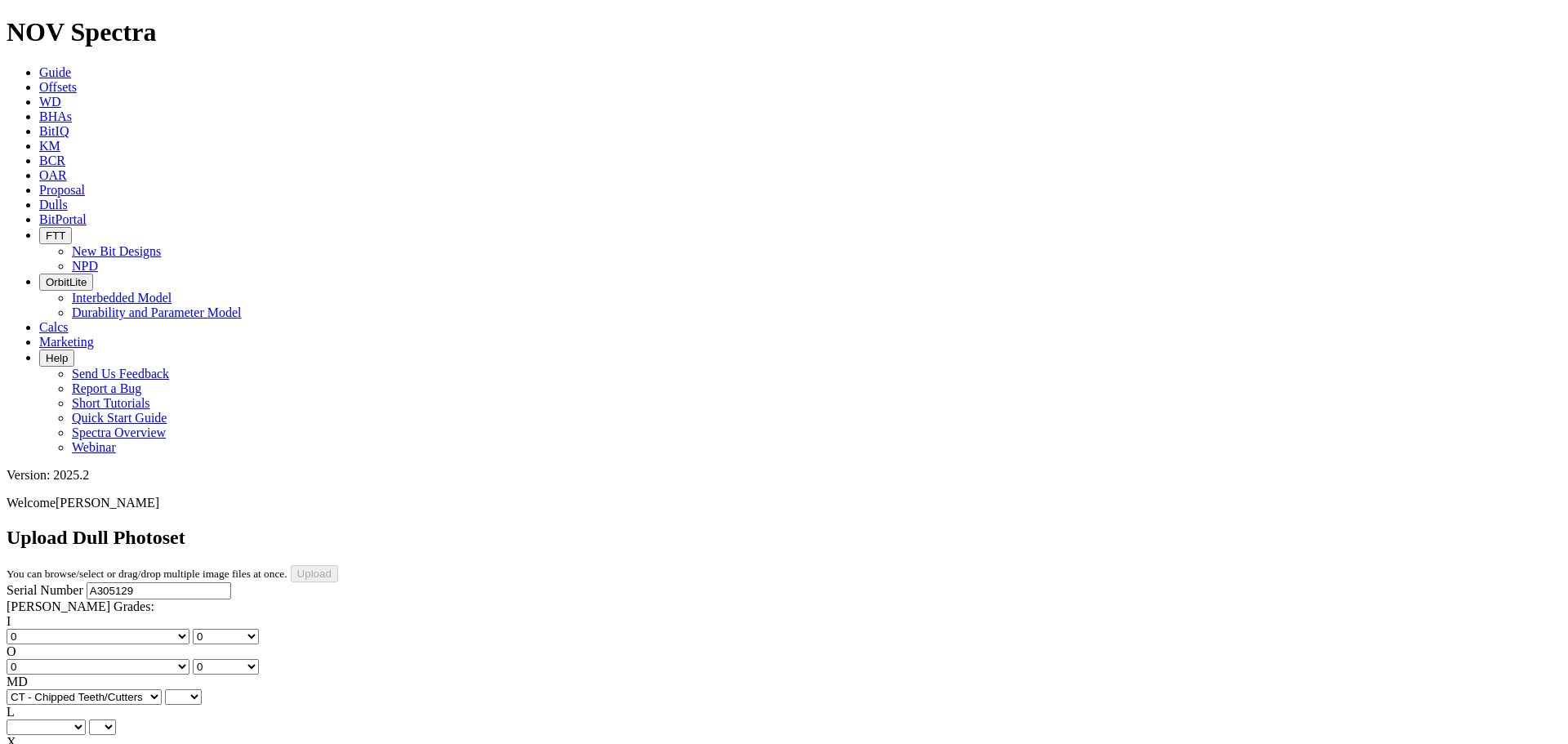
select select "string:CT"
click at [86, 720] on select "A - All C - Cone G - Gauge N - Nose S - Shoulder T - Taper" at bounding box center [46, 728] width 79 height 16
select select "string:G"
click at [86, 720] on select "A - All C - Cone G - Gauge N - Nose S - Shoulder T - Taper" at bounding box center [46, 728] width 79 height 16
select select "string:G"
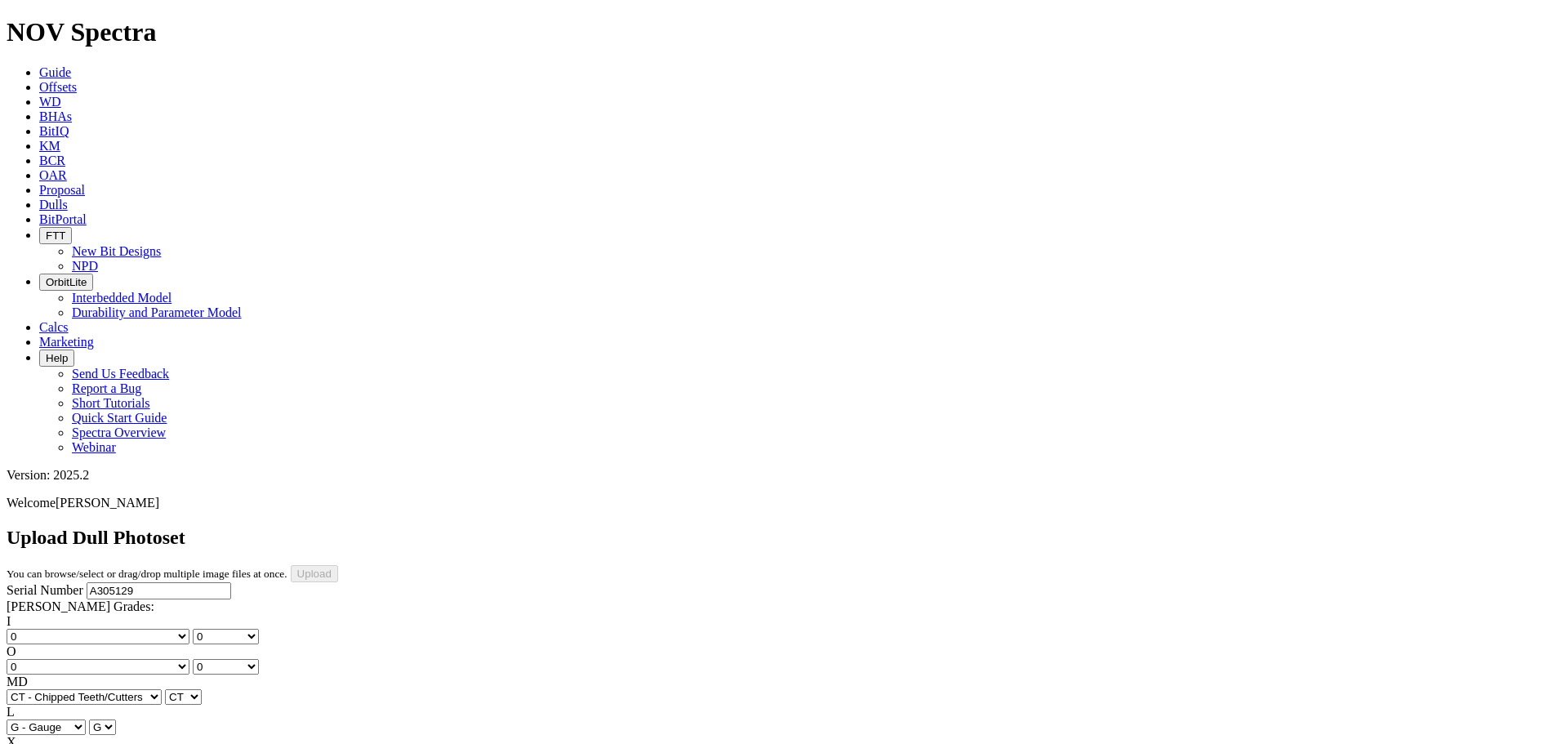
click at [32, 743] on select "X" at bounding box center [19, 758] width 26 height 16
select select "string:X"
click at [32, 743] on select "X" at bounding box center [19, 758] width 26 height 16
select select "string:X"
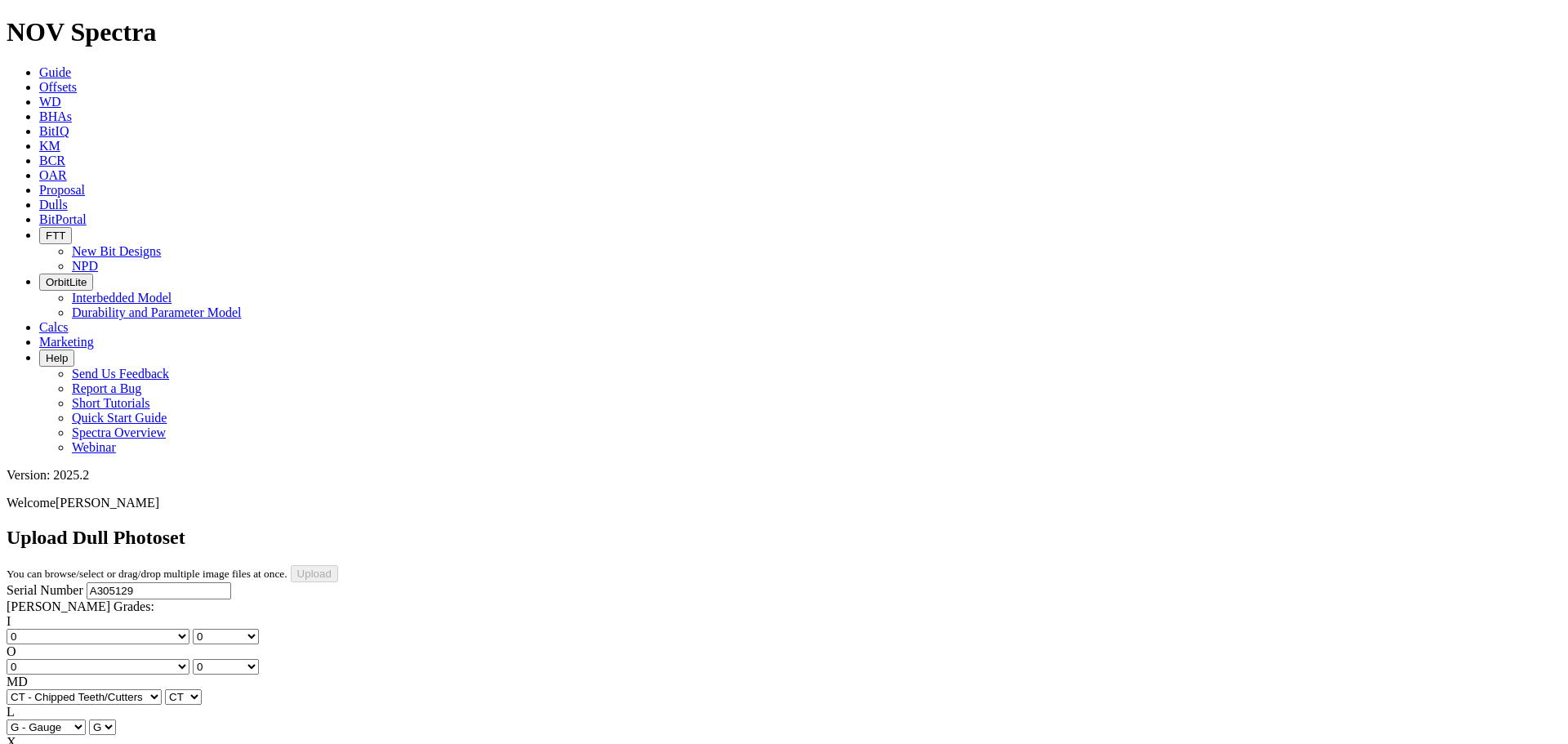
select select "string:I"
select select "string:WT"
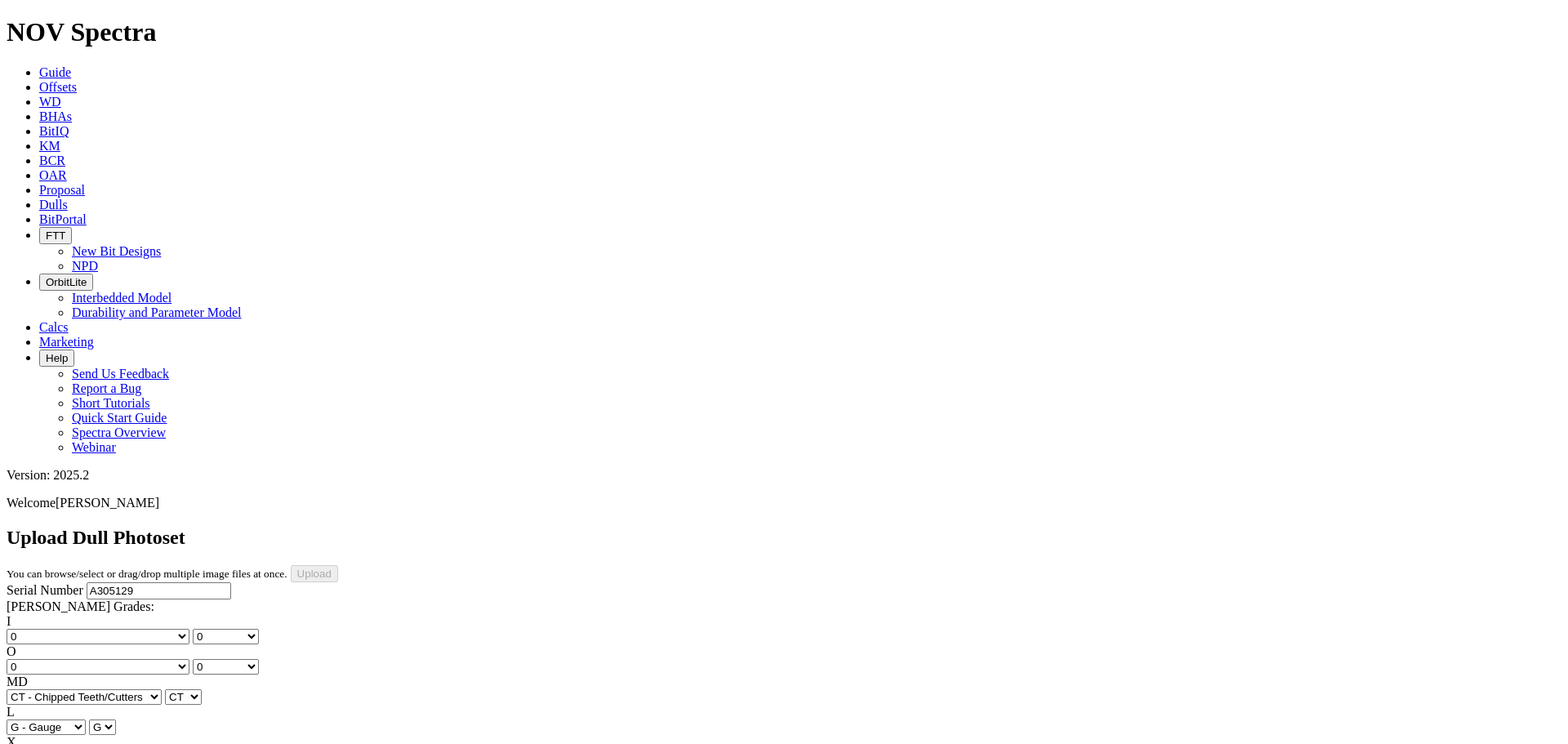
select select "string:WT"
select select "string:TD"
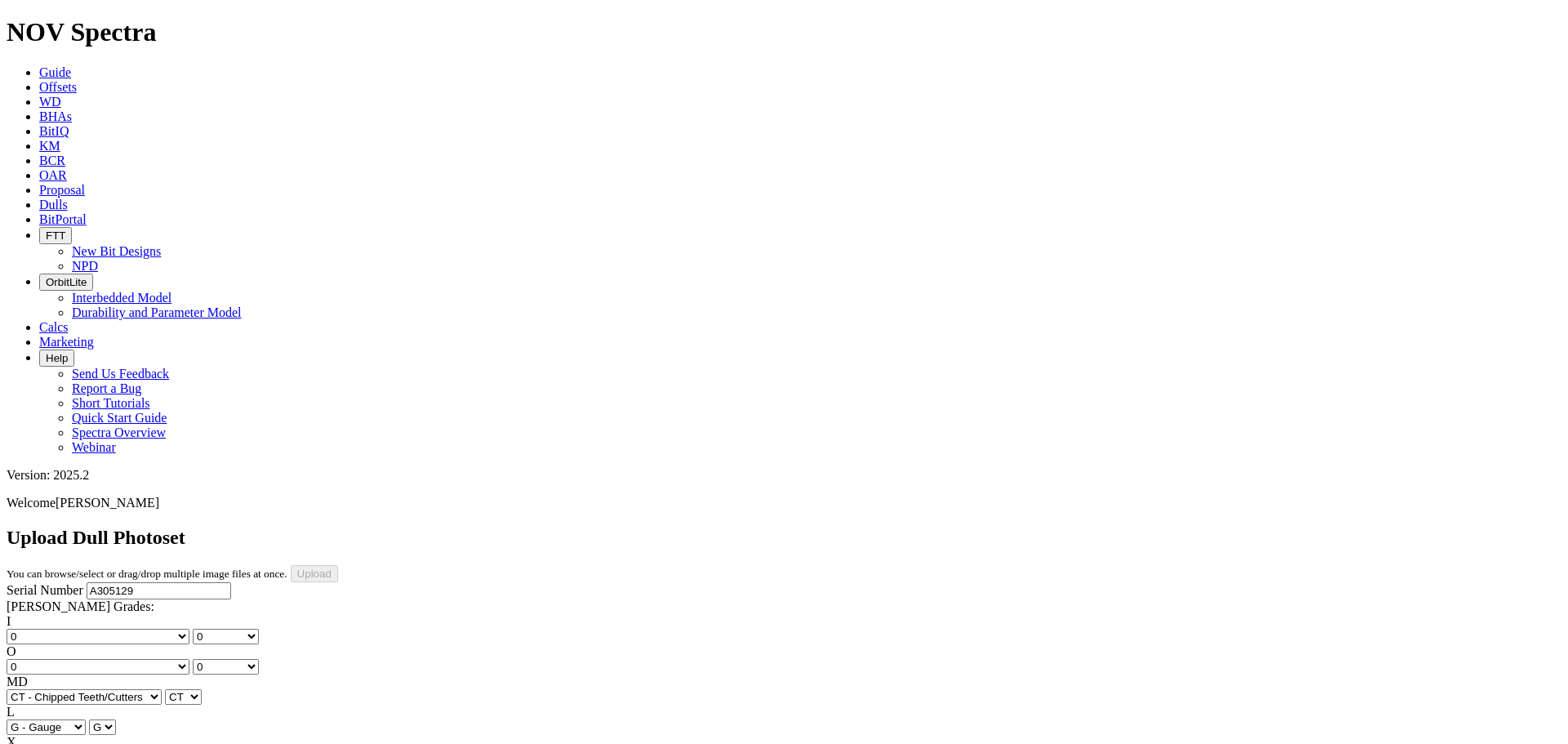
select select "string:TD"
type input "8/3/25"
click at [338, 565] on input "Upload" at bounding box center [314, 574] width 48 height 17
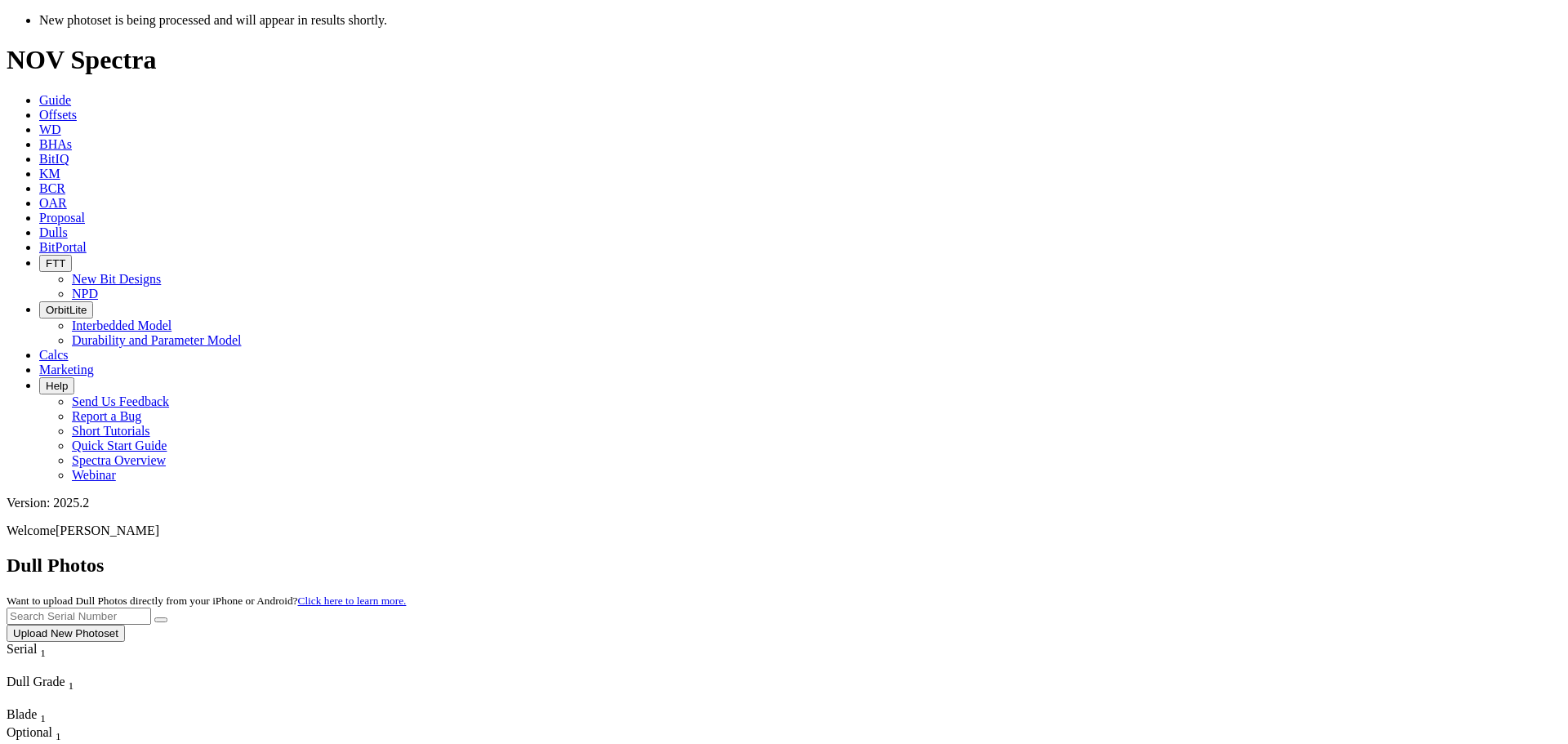
click at [151, 607] on input "text" at bounding box center [79, 616] width 145 height 17
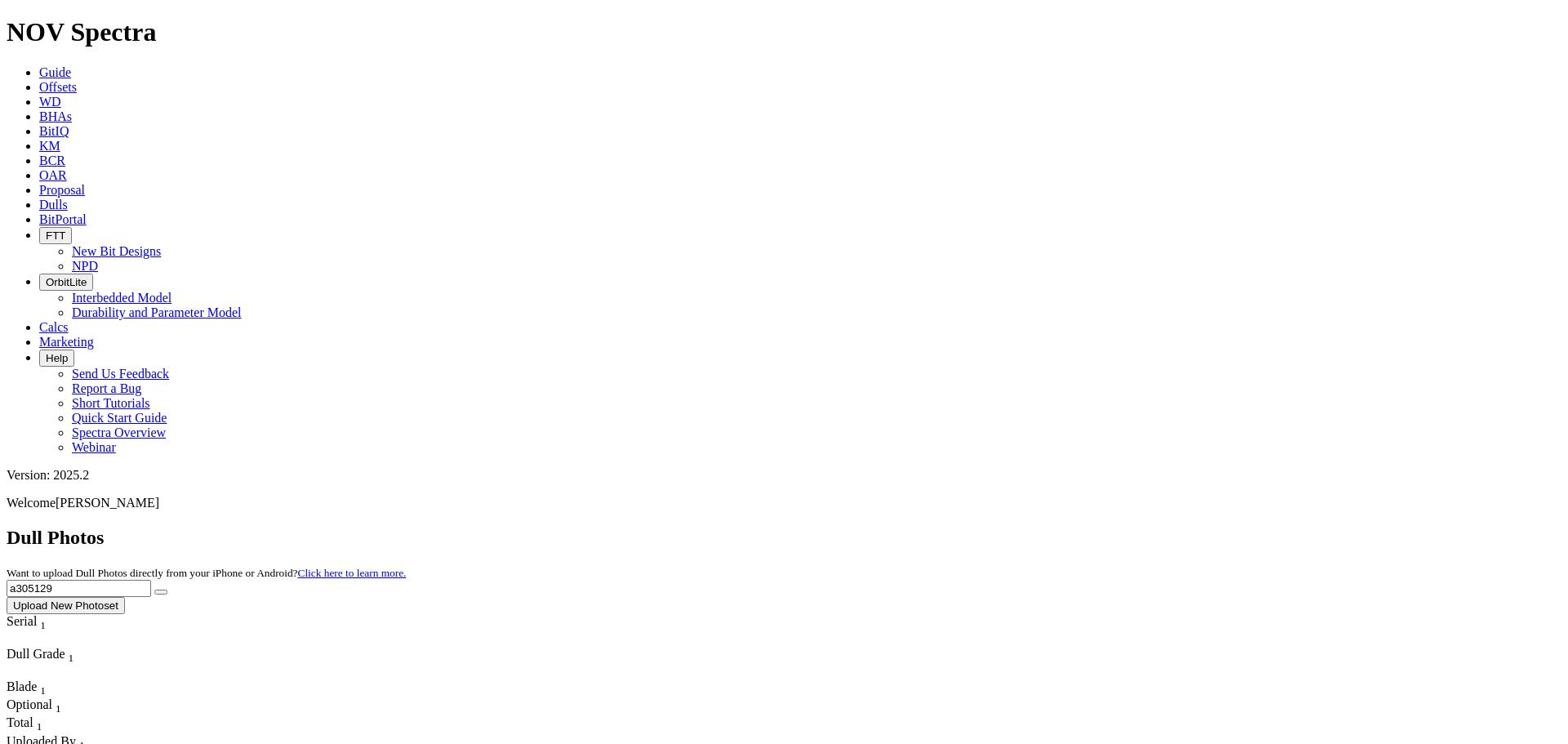
type input "a305129"
click at [155, 590] on button "submit" at bounding box center [161, 592] width 13 height 5
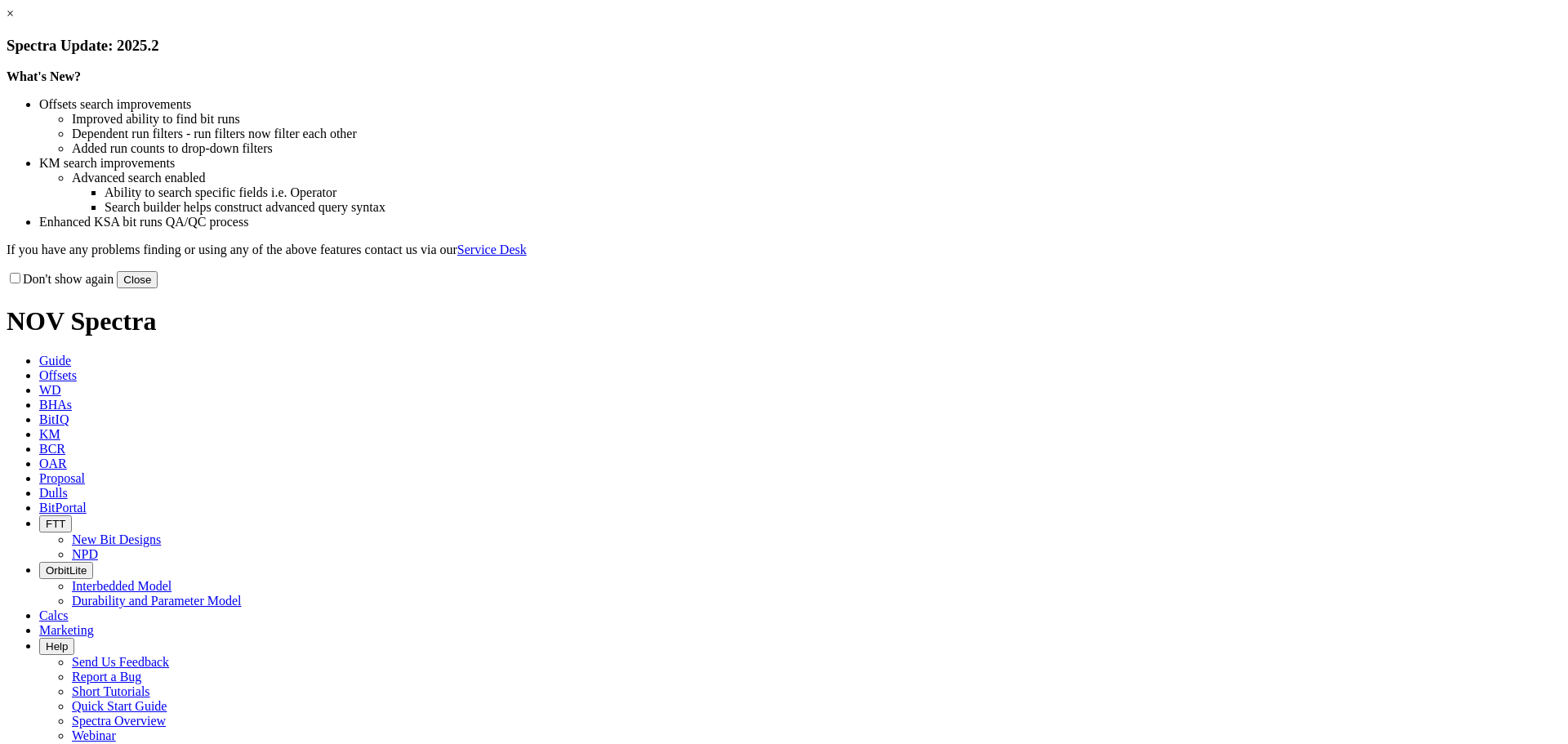
click at [158, 289] on button "Close" at bounding box center [137, 279] width 41 height 17
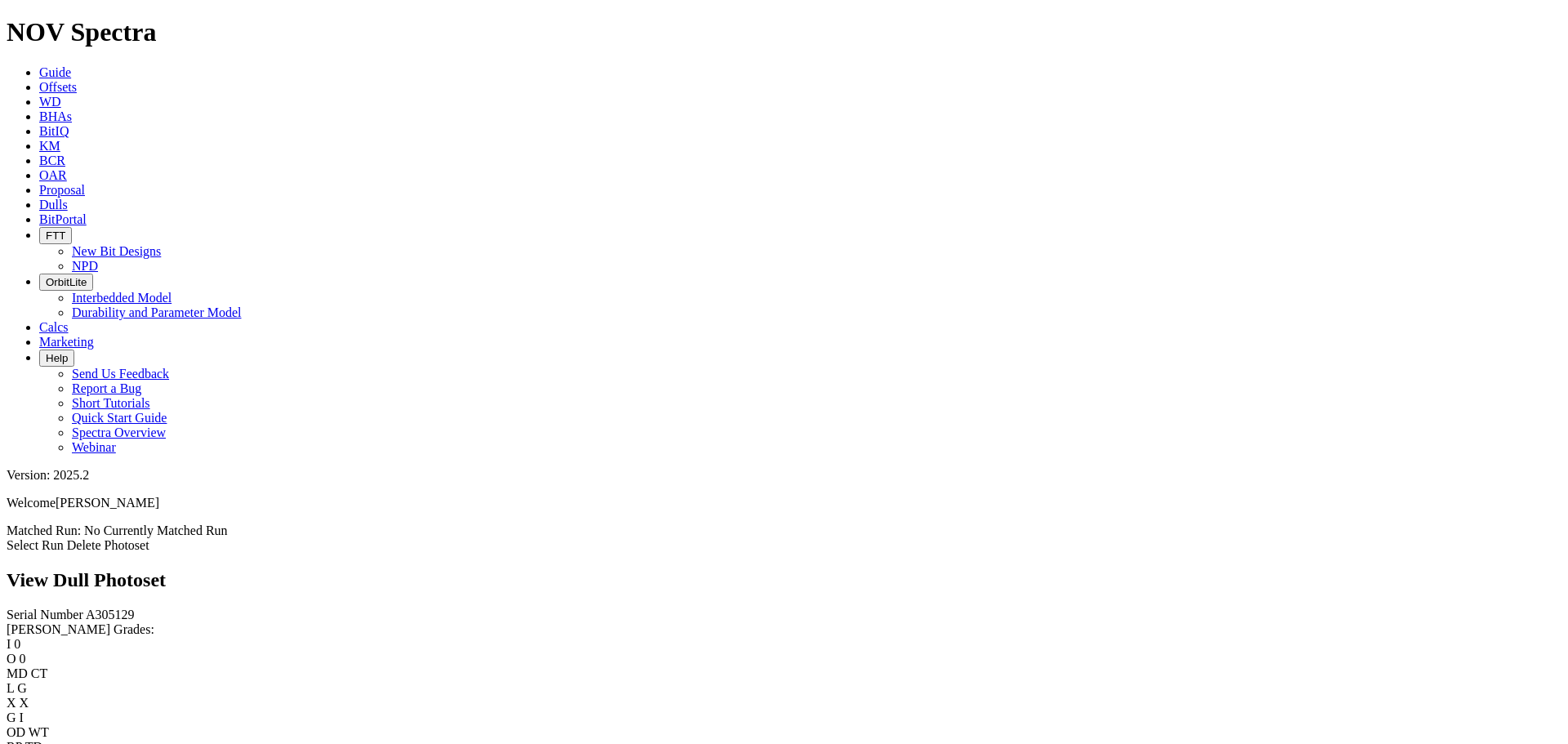
click at [64, 539] on link "Select Run" at bounding box center [35, 545] width 57 height 14
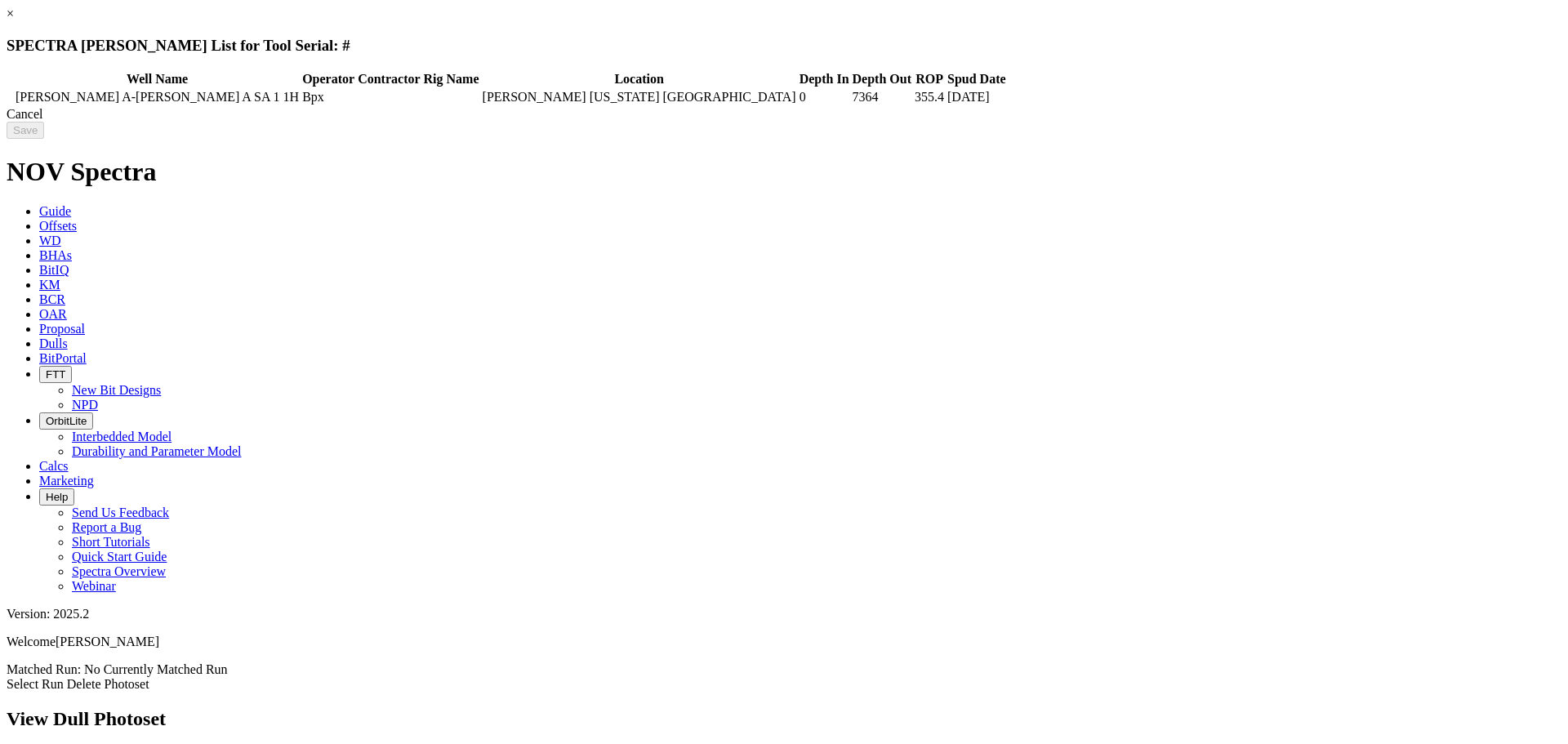
click at [9, 97] on icon at bounding box center [9, 97] width 0 height 0
click at [44, 138] on input "Save" at bounding box center [25, 130] width 38 height 17
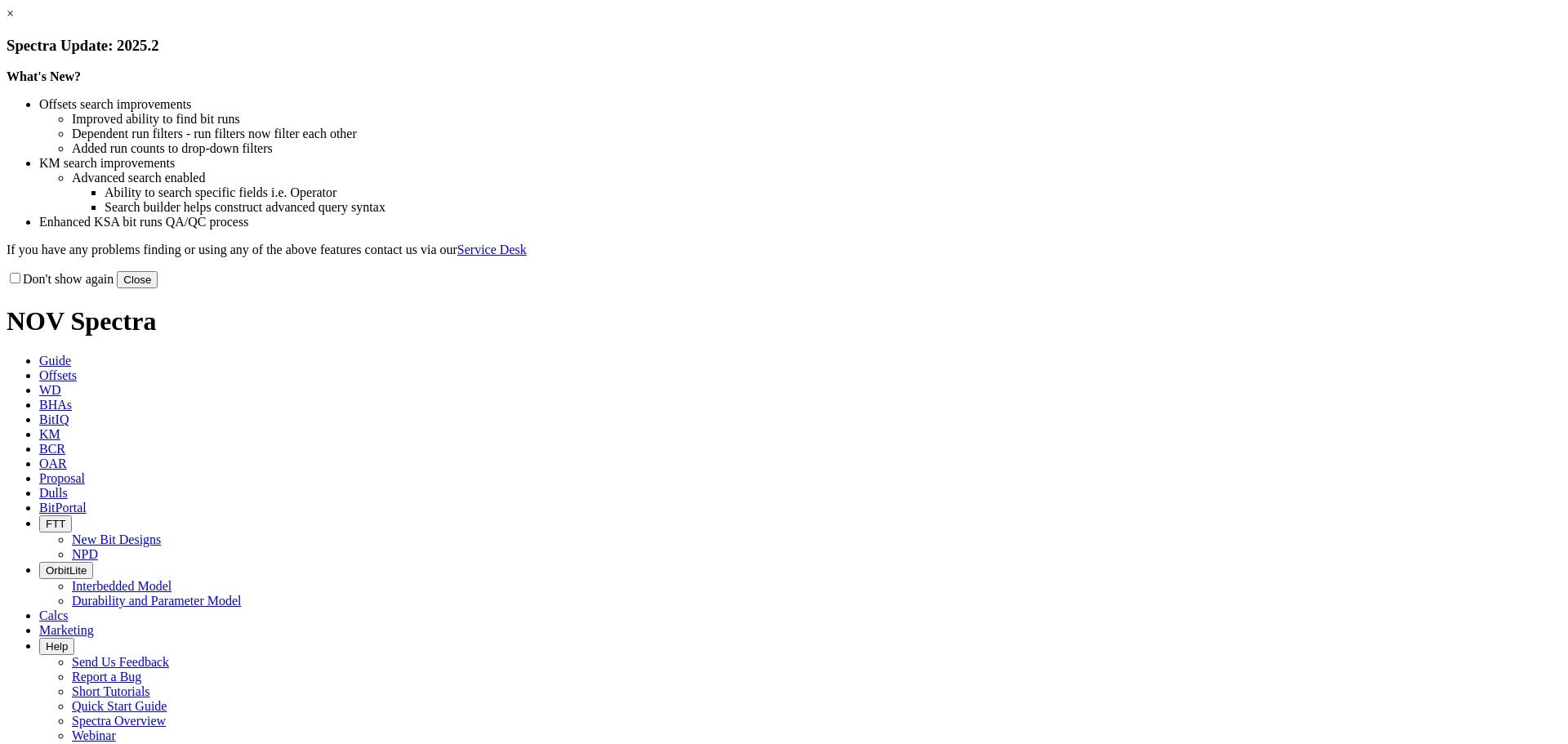
drag, startPoint x: 1105, startPoint y: 438, endPoint x: 607, endPoint y: 125, distance: 588.2
click at [158, 289] on button "Close" at bounding box center [137, 279] width 41 height 17
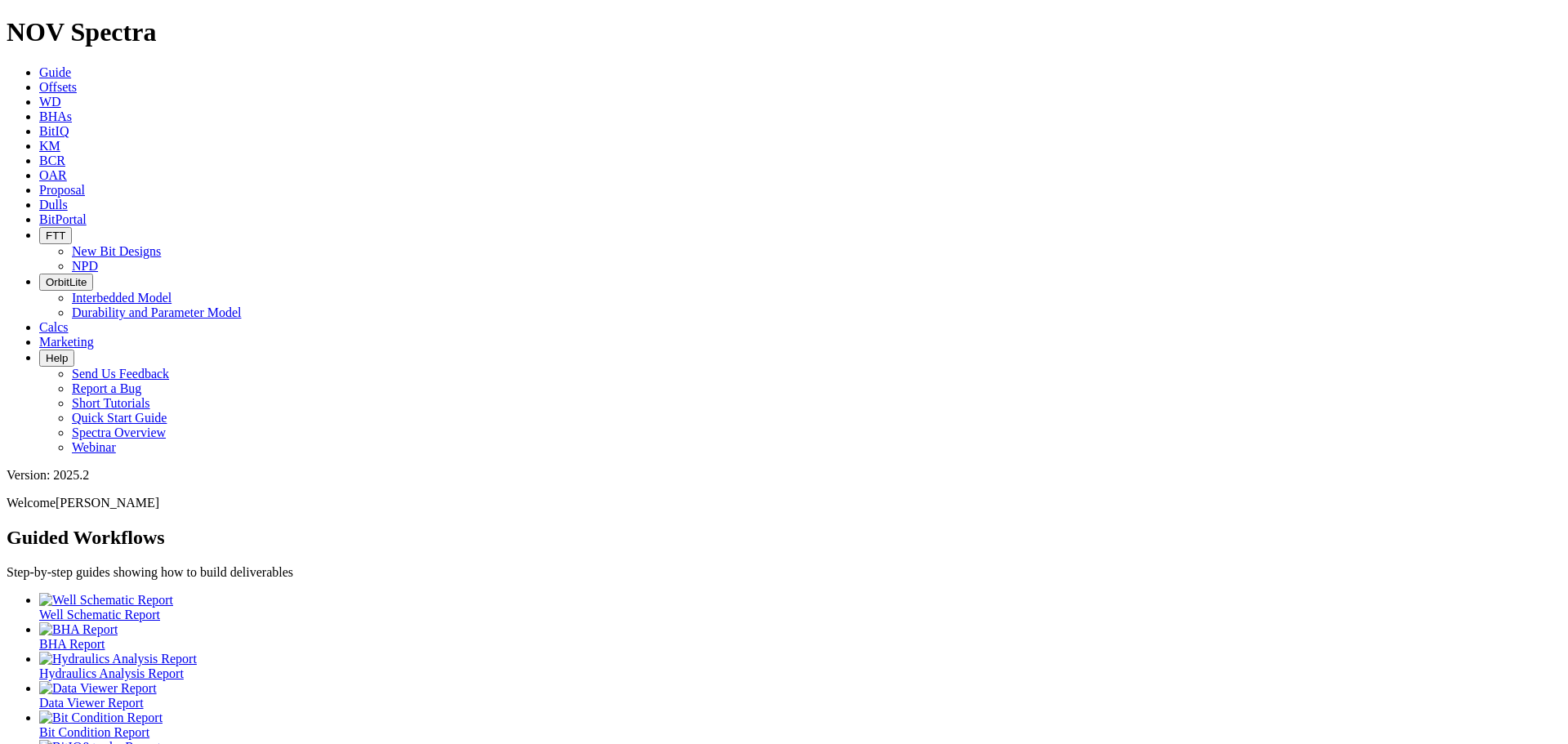
click at [39, 80] on icon at bounding box center [39, 86] width 0 height 14
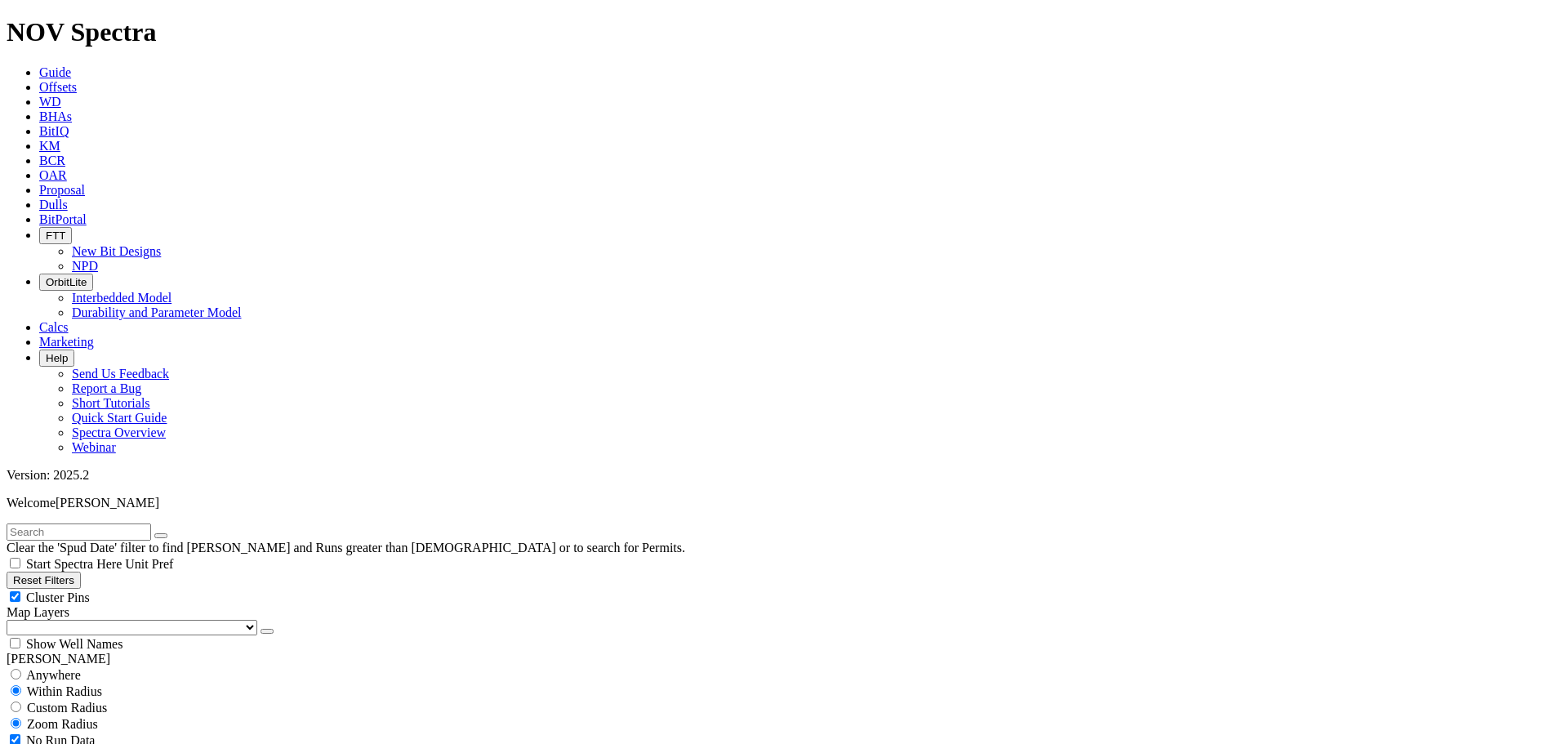
click at [71, 524] on input "text" at bounding box center [79, 532] width 145 height 17
type input "a305129"
click at [170, 533] on button "submit" at bounding box center [177, 535] width 13 height 5
click at [184, 533] on button "submit" at bounding box center [177, 535] width 13 height 5
click at [161, 589] on div "Cluster Pins" at bounding box center [784, 597] width 1555 height 16
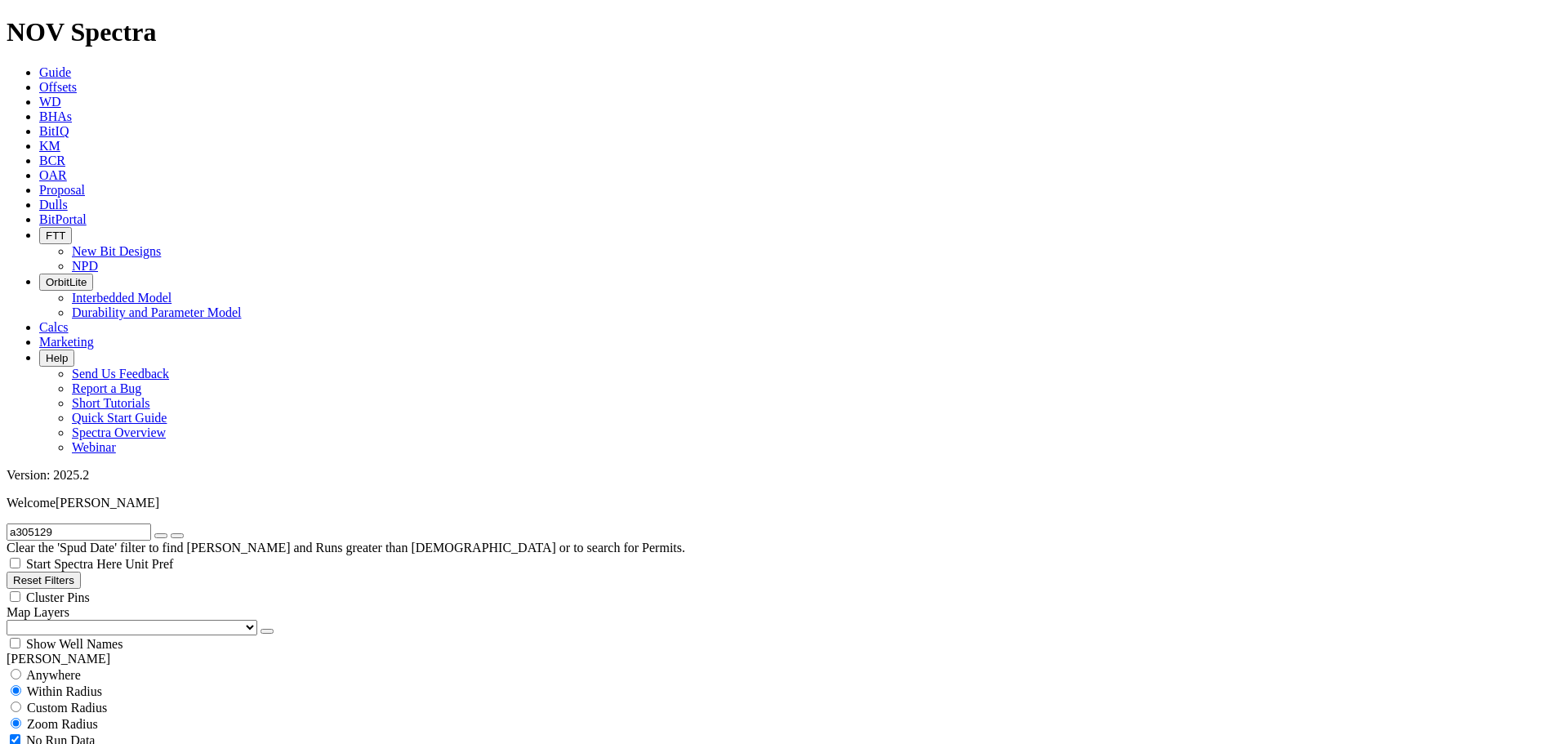
checkbox input "false"
click at [97, 620] on select "US Counties Alberta, CA Townships British Columbia, CA Townships British Columb…" at bounding box center [132, 628] width 251 height 16
click at [12, 620] on select "US Counties Alberta, CA Townships British Columbia, CA Townships British Columb…" at bounding box center [132, 628] width 251 height 16
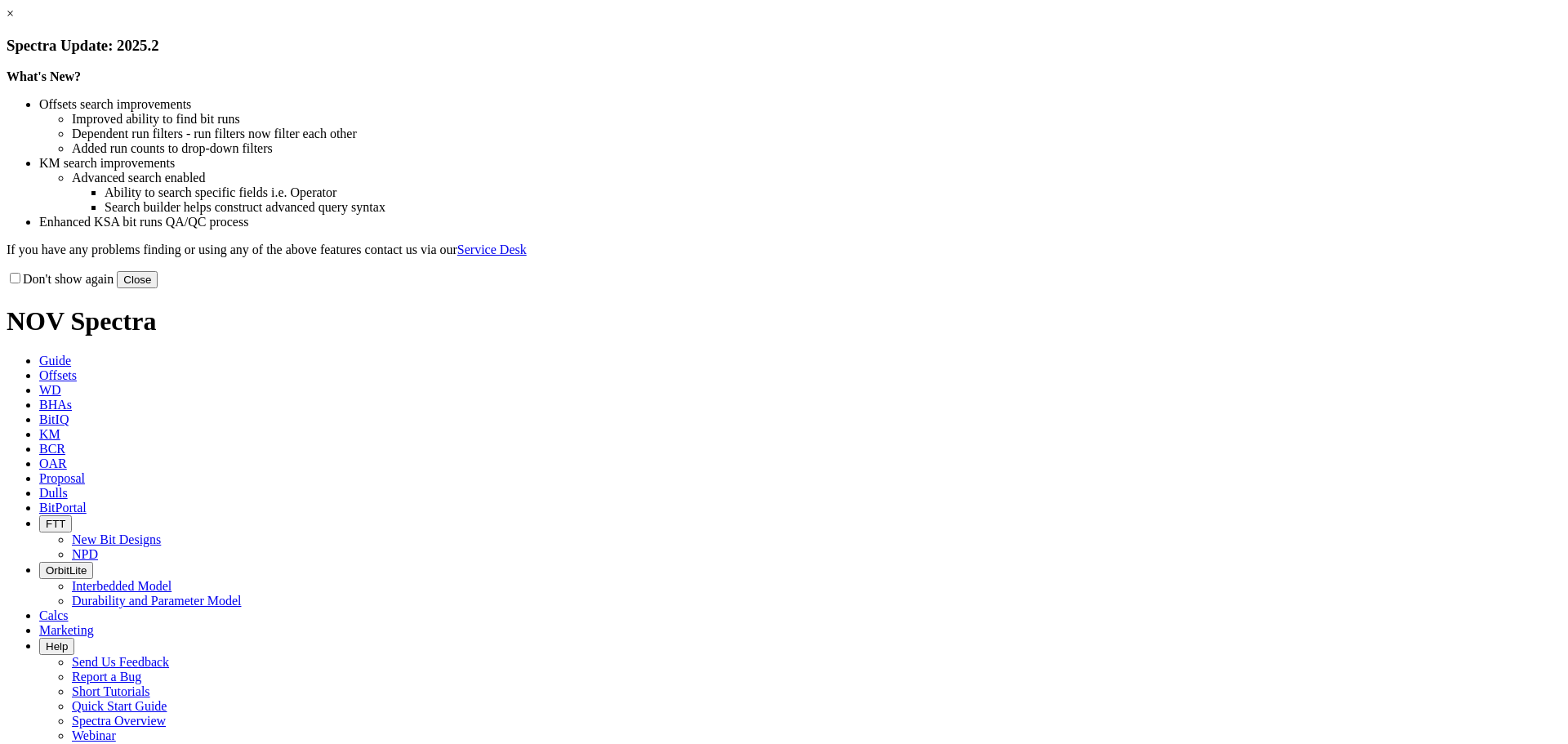
click at [158, 289] on button "Close" at bounding box center [137, 279] width 41 height 17
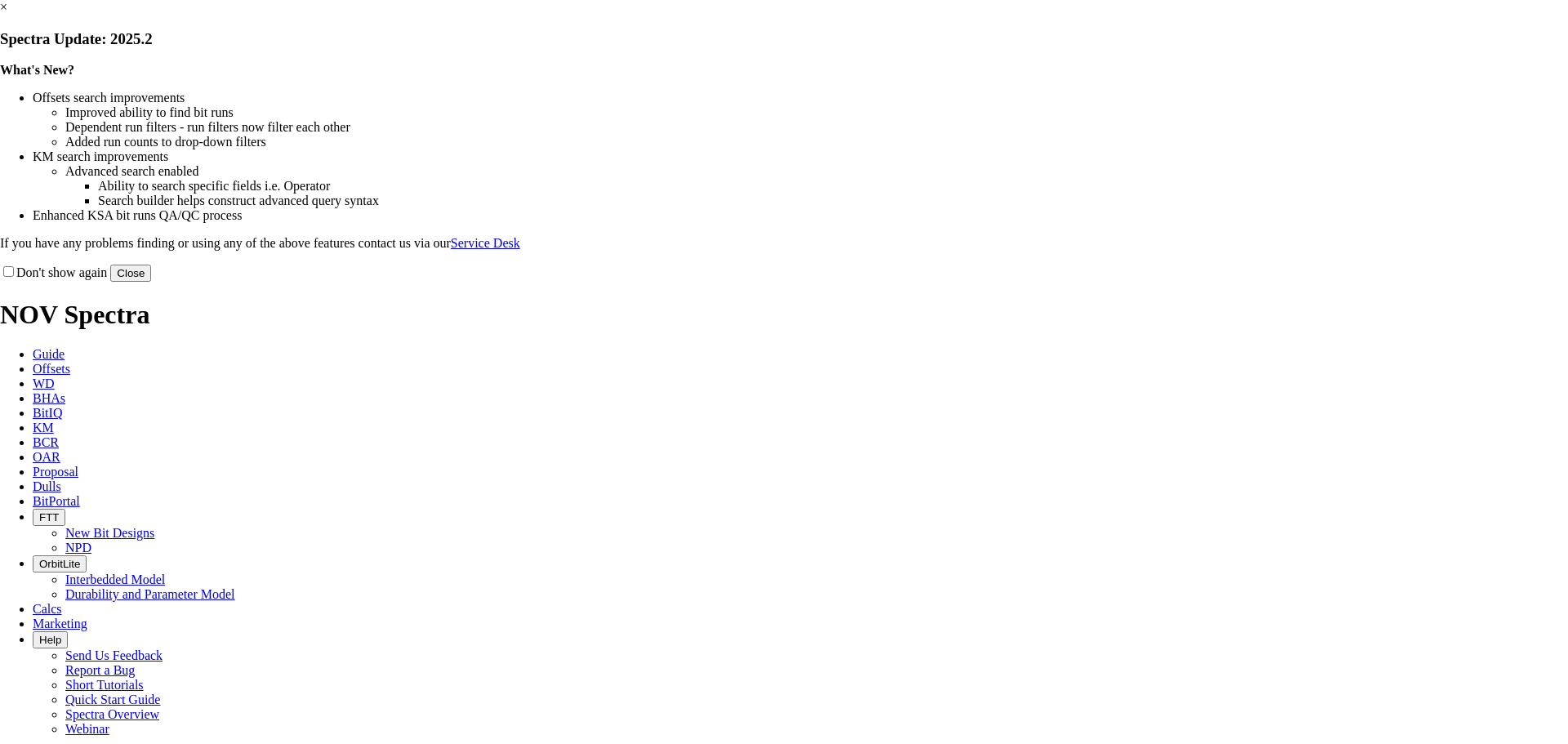
click at [151, 282] on button "Close" at bounding box center [130, 273] width 41 height 17
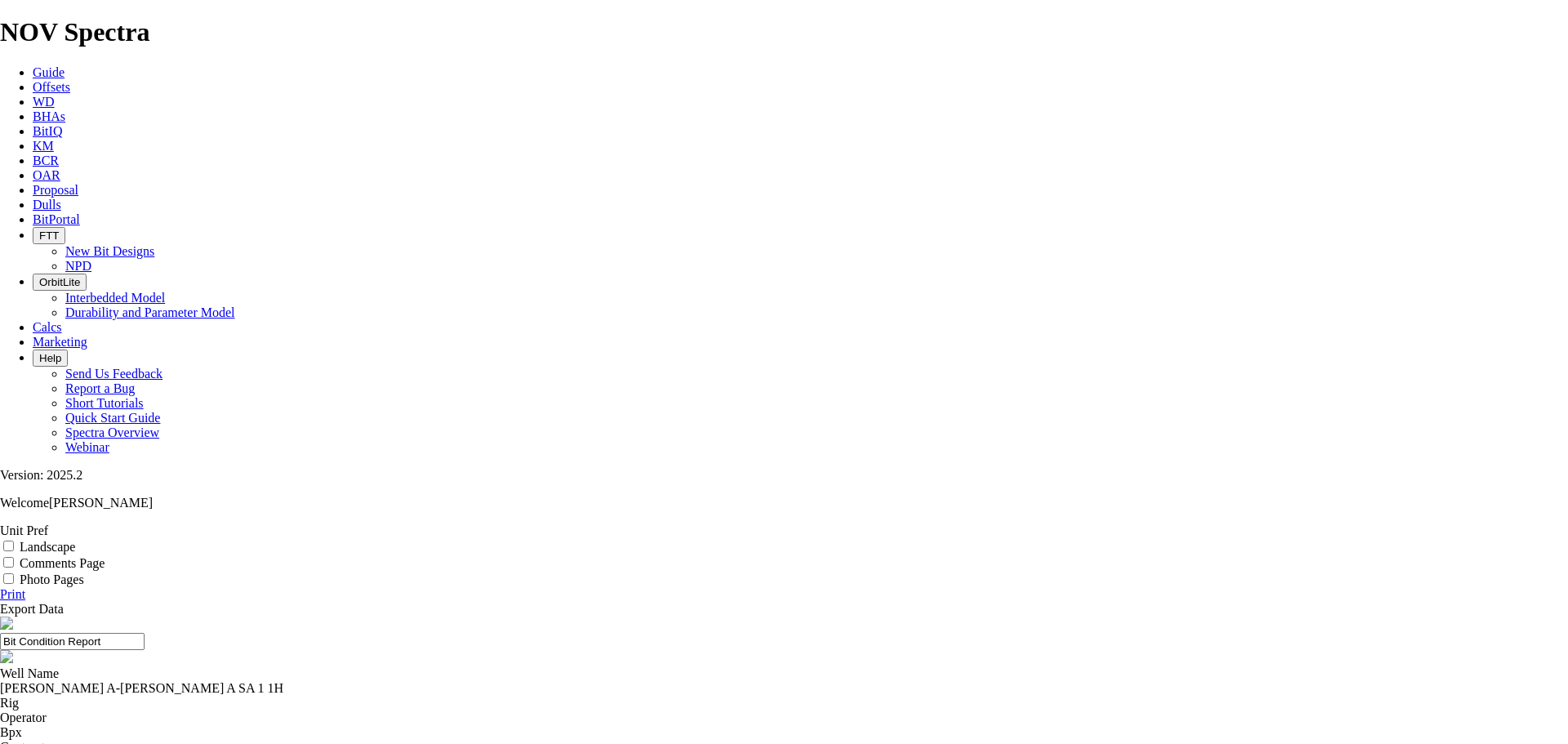
select select "number:329546"
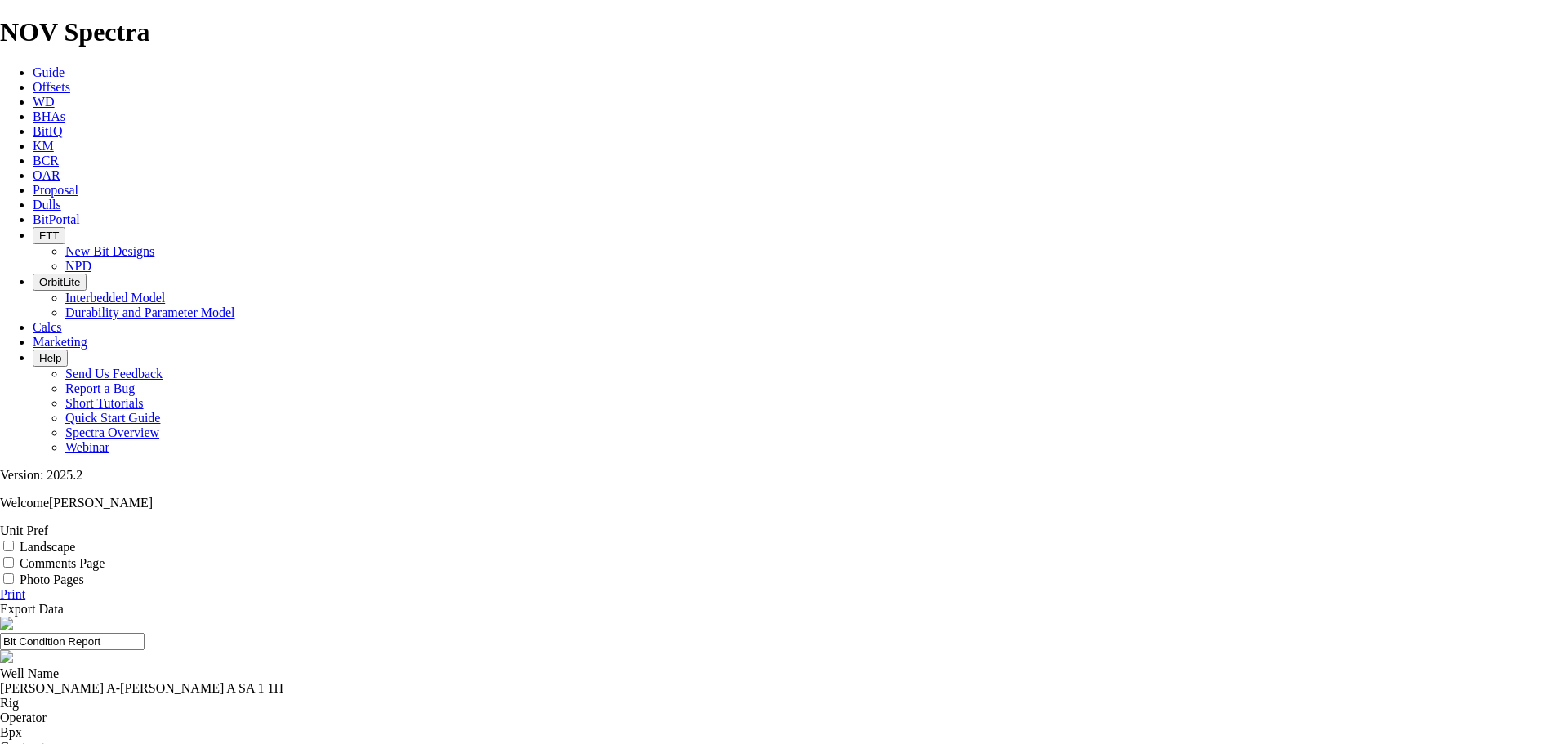
select select "number:329548"
select select "number:329549"
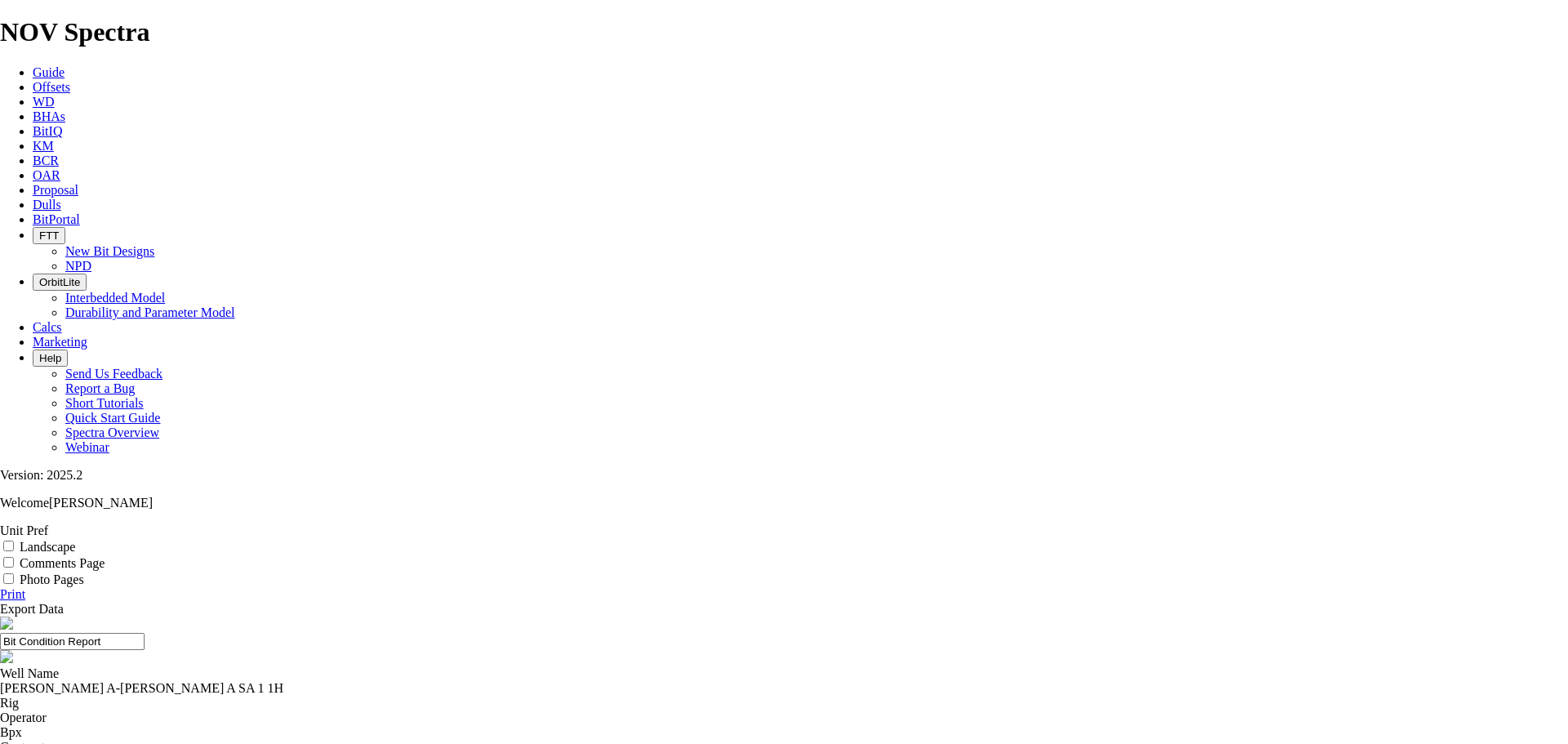
select select "number:329550"
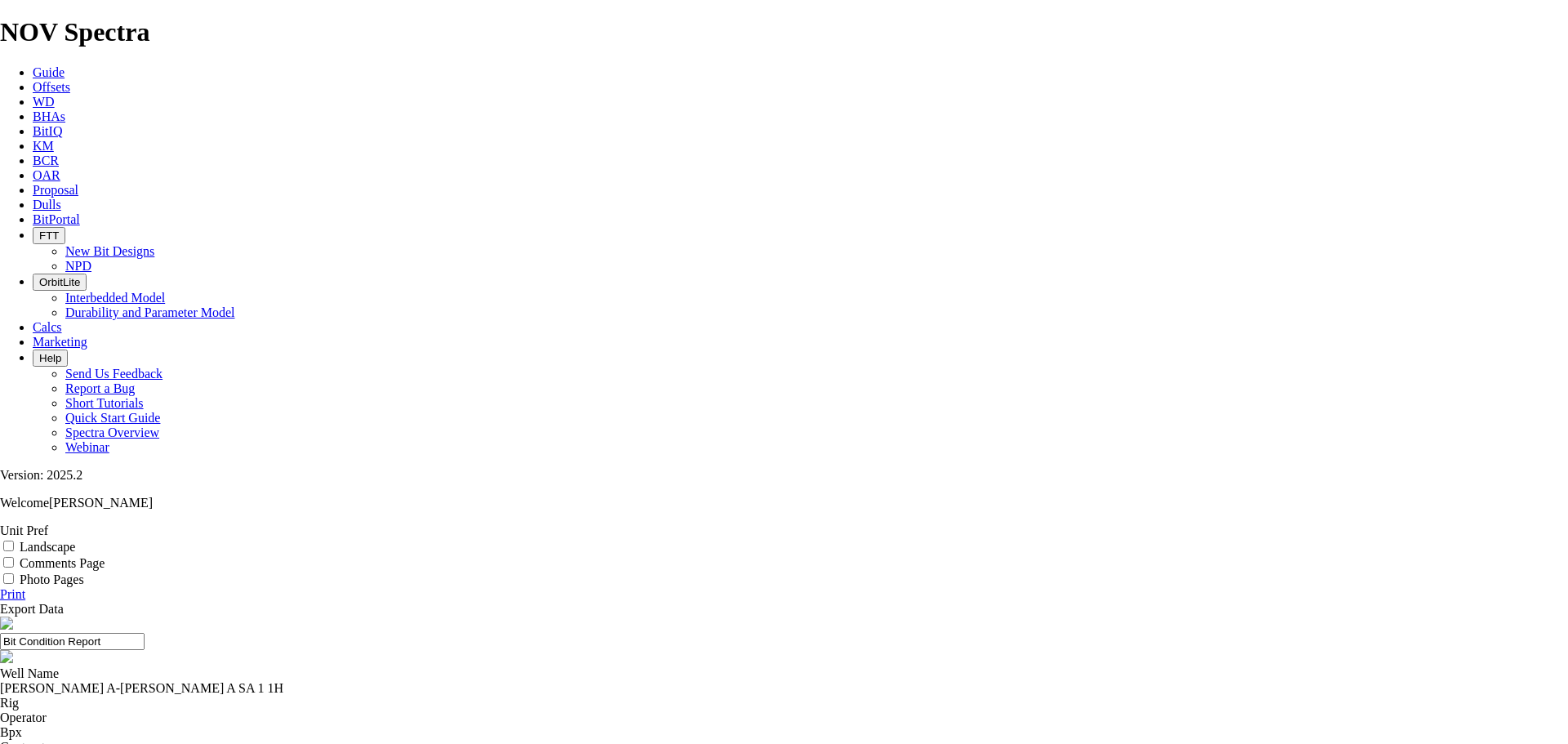
select select "number:329551"
select select "number:329552"
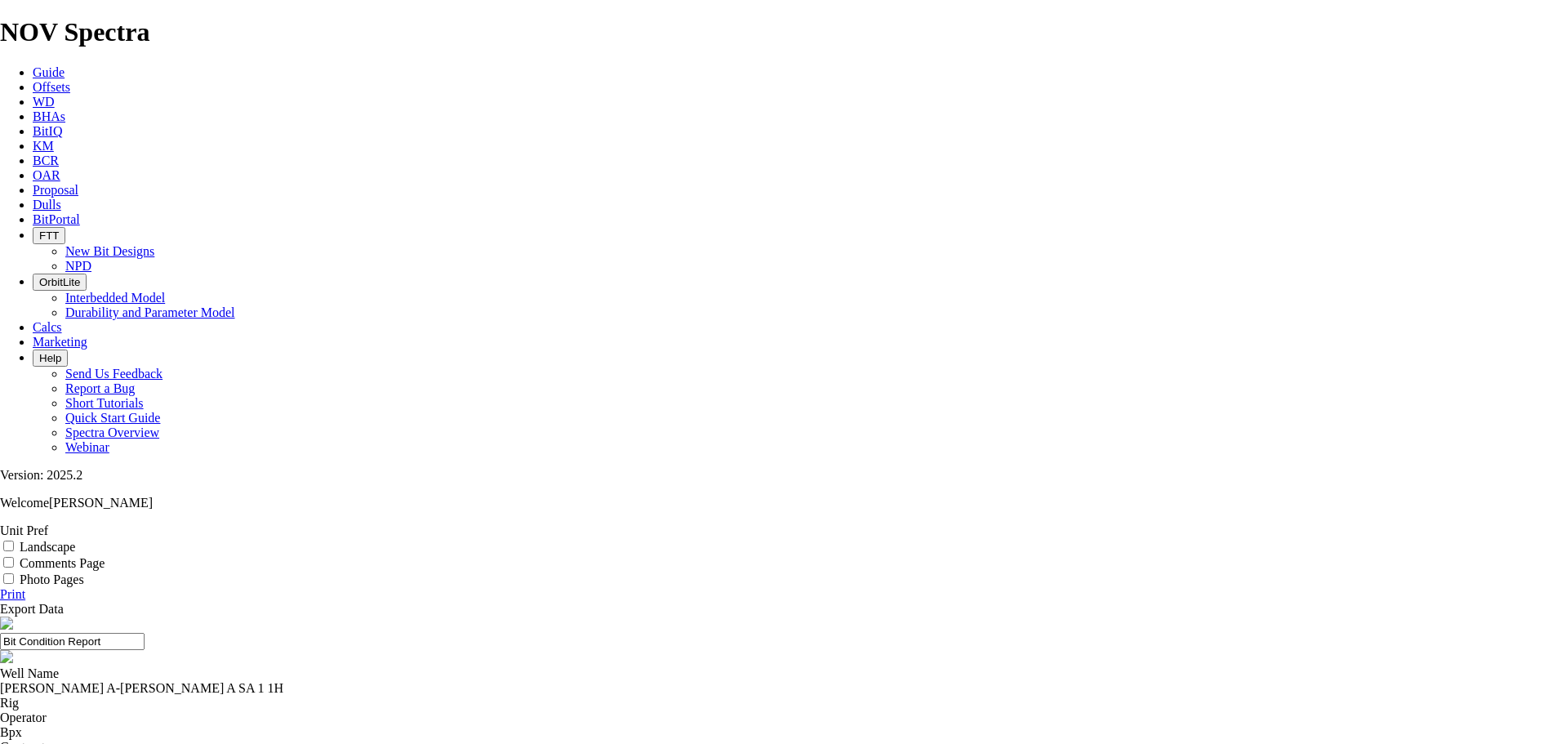
select select "number:329553"
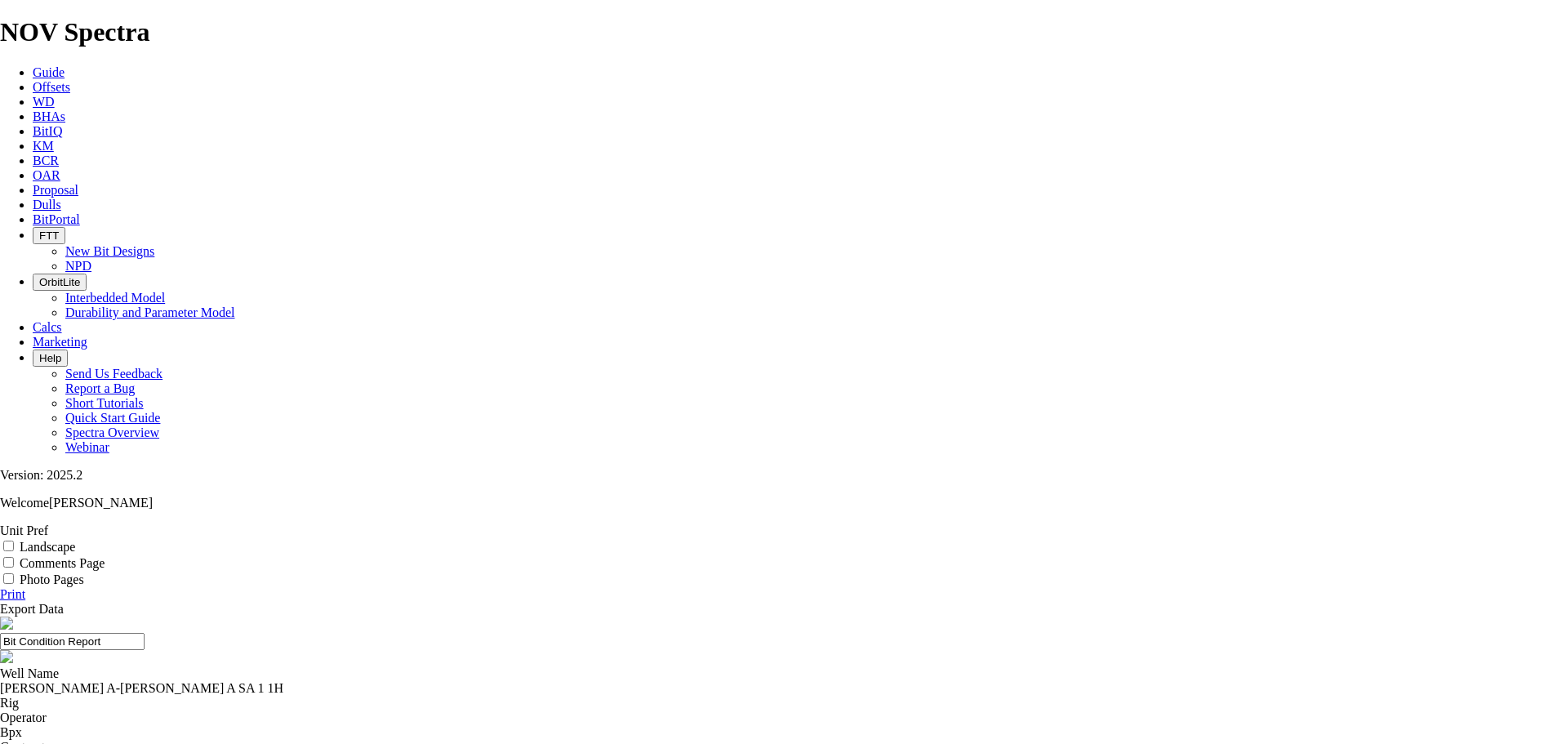
click at [14, 574] on input "Photo Pages" at bounding box center [9, 579] width 11 height 11
checkbox input "true"
click at [547, 667] on div "Well Name [PERSON_NAME] A-[PERSON_NAME] A SA 1 1H" at bounding box center [784, 682] width 1568 height 29
click at [26, 587] on link "Print" at bounding box center [13, 594] width 26 height 14
